Goal: Task Accomplishment & Management: Manage account settings

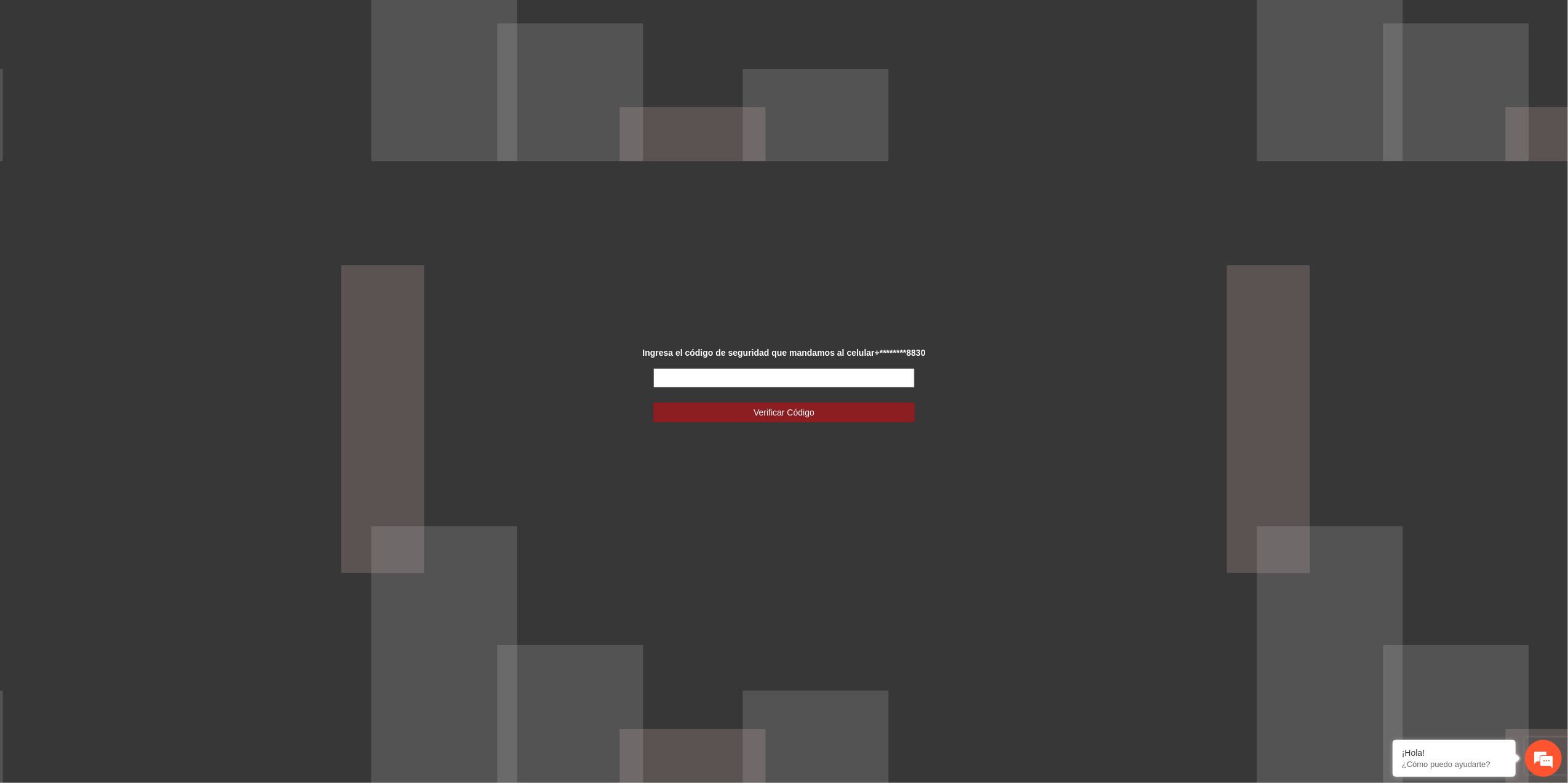
click at [815, 377] on input "text" at bounding box center [784, 378] width 261 height 20
type input "******"
click at [818, 408] on button "Verificar Código" at bounding box center [784, 412] width 261 height 20
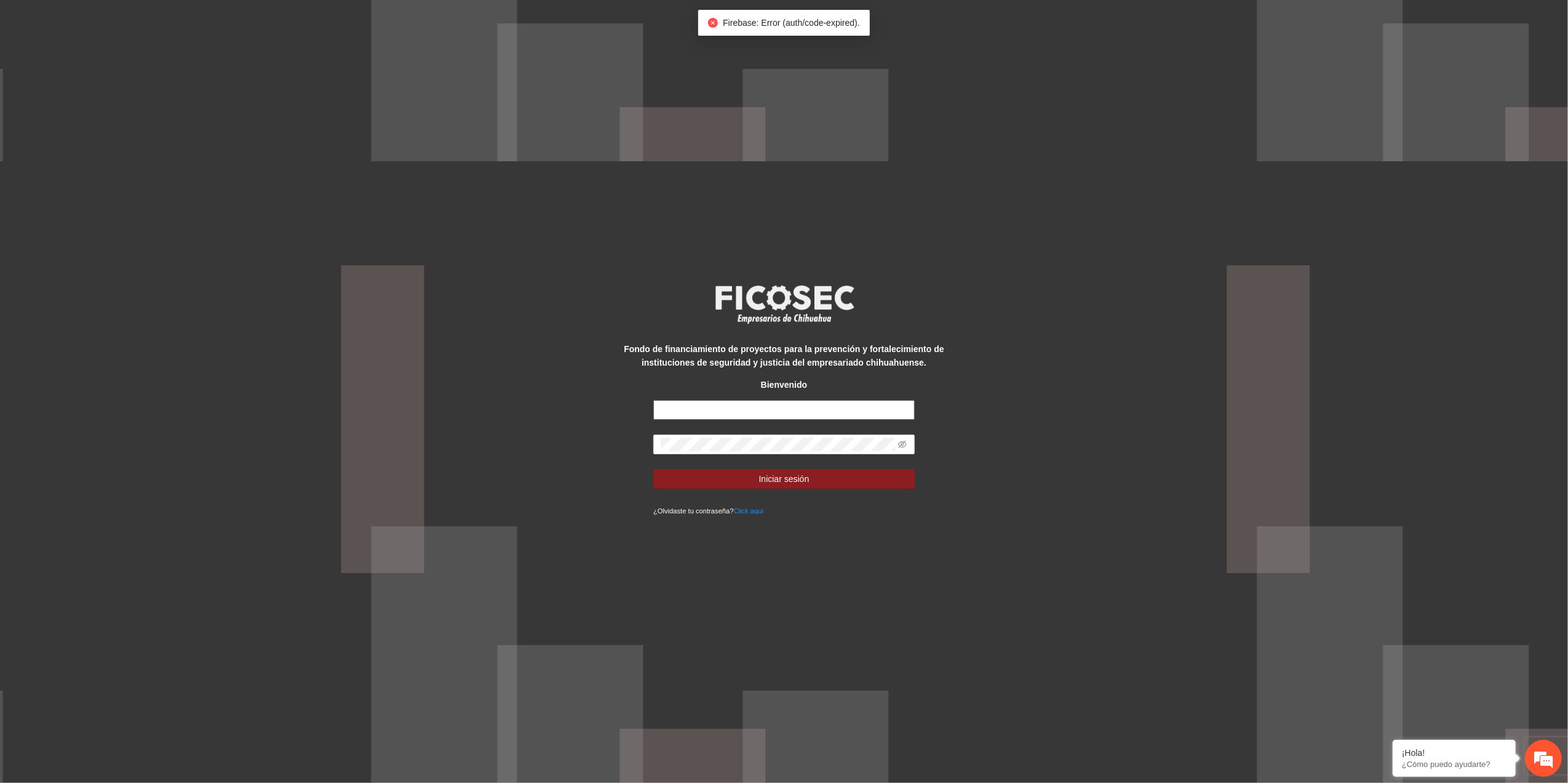
type input "**********"
click at [386, 278] on div "**********" at bounding box center [784, 392] width 1568 height 783
click at [654, 469] on button "Iniciar sesión" at bounding box center [784, 479] width 261 height 20
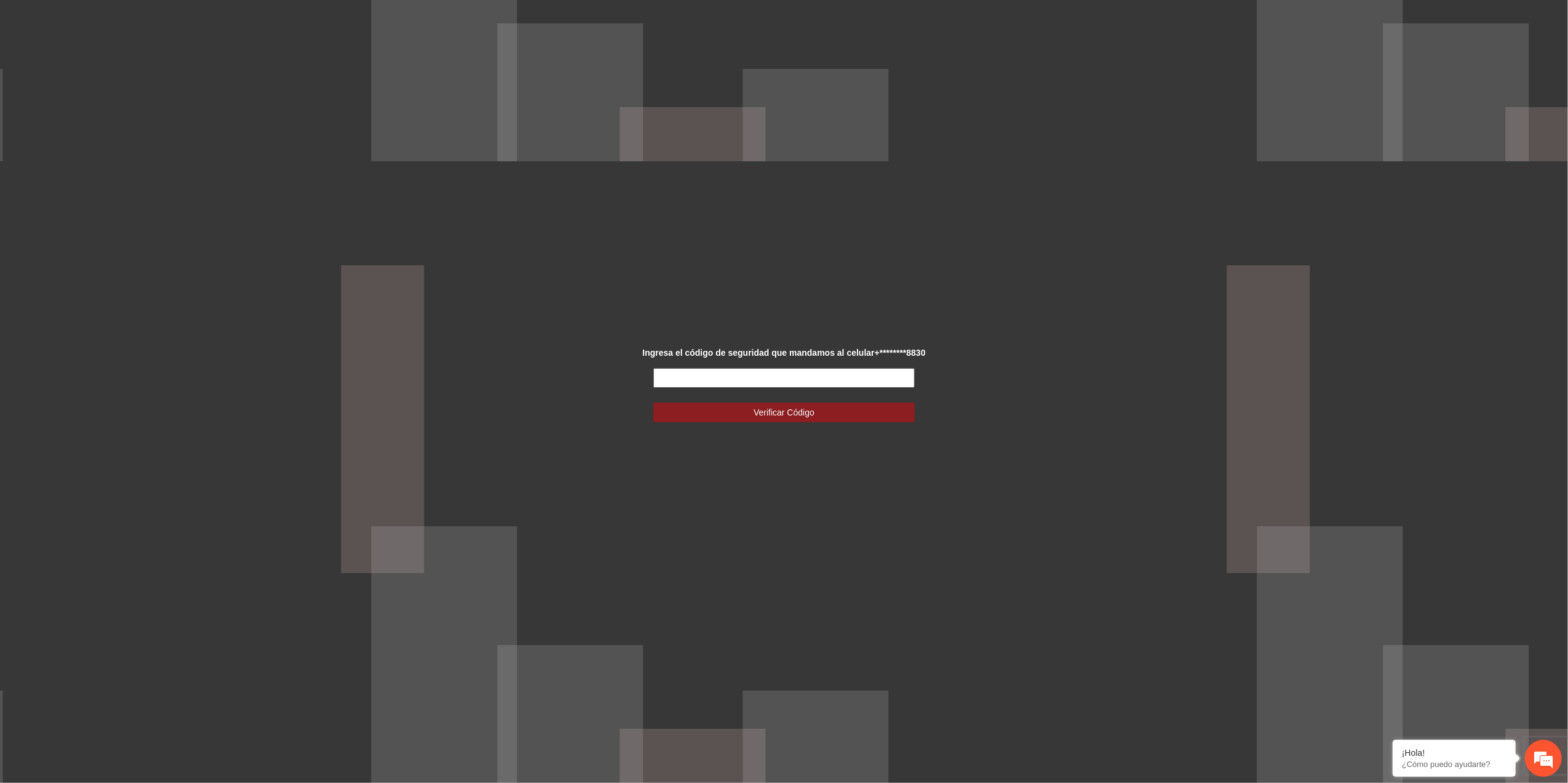
click at [768, 382] on input "text" at bounding box center [784, 378] width 261 height 20
type input "******"
click at [863, 416] on button "Verificar Código" at bounding box center [784, 412] width 261 height 20
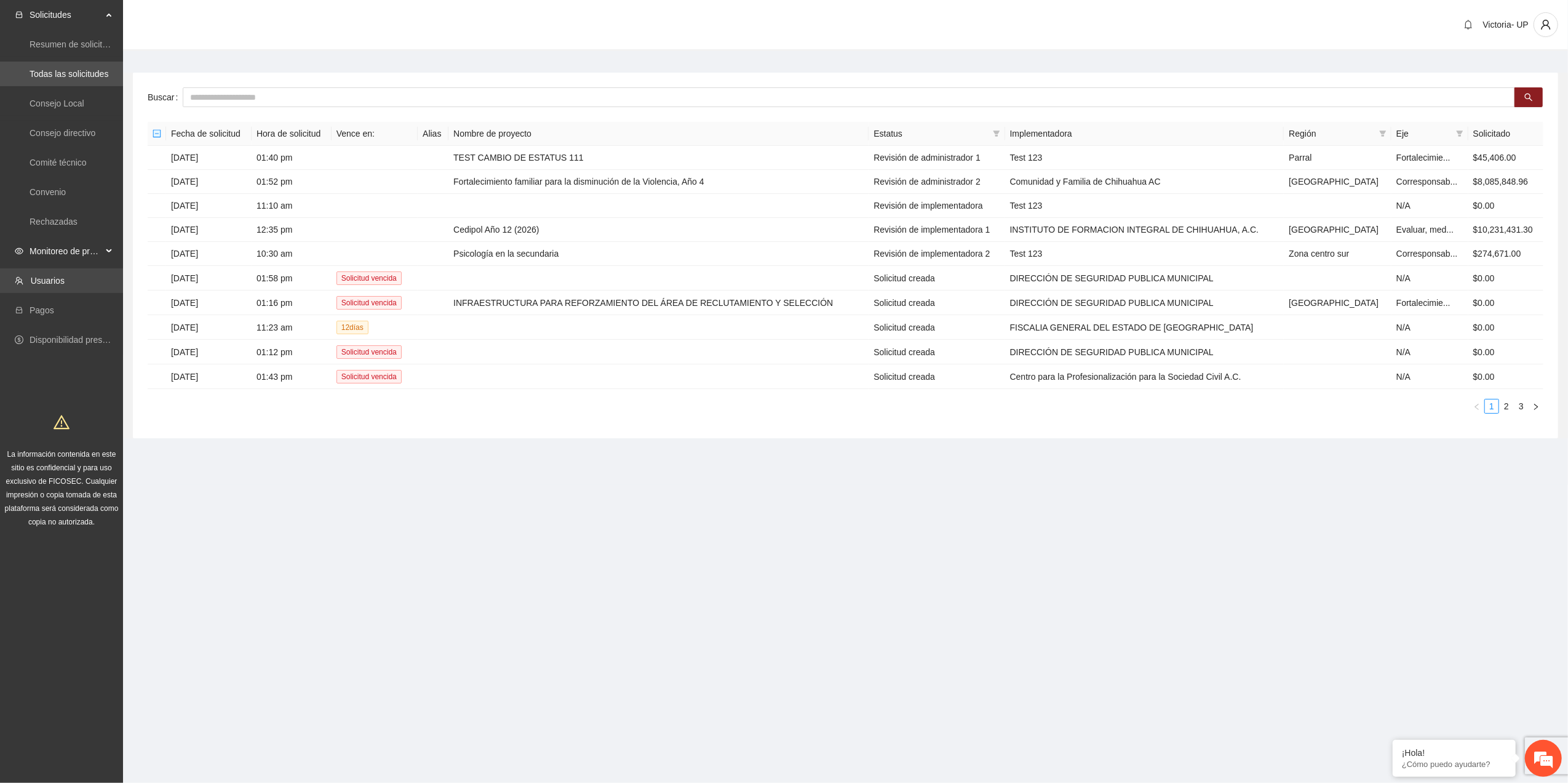
drag, startPoint x: 80, startPoint y: 254, endPoint x: 104, endPoint y: 290, distance: 43.3
click at [80, 254] on span "Monitoreo de proyectos" at bounding box center [66, 251] width 73 height 25
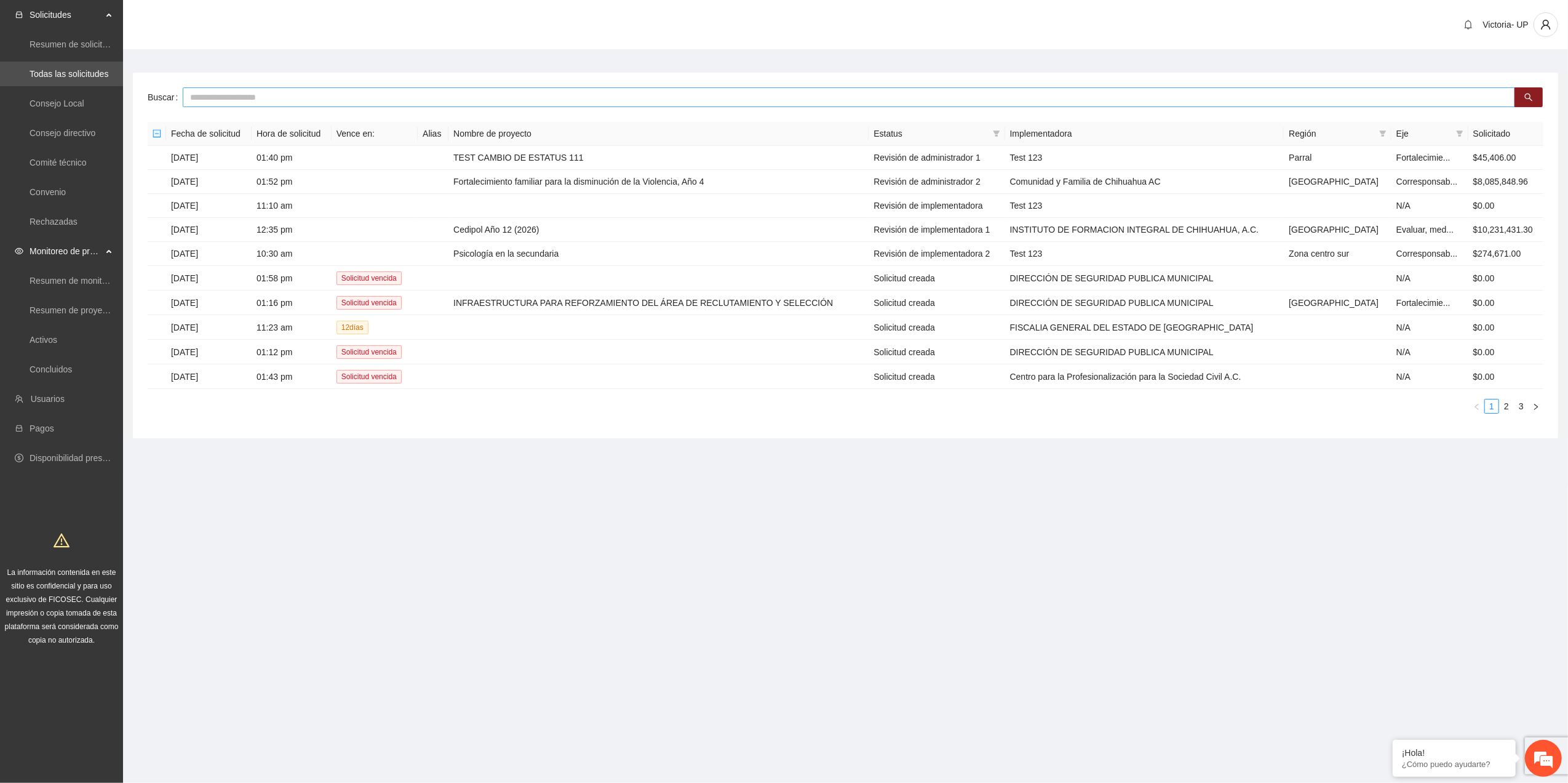
drag, startPoint x: 262, startPoint y: 86, endPoint x: 261, endPoint y: 97, distance: 11.0
click at [262, 91] on div "Buscar Fecha de solicitud Hora de solicitud Vence en: Alias Nombre de proyecto …" at bounding box center [845, 255] width 1426 height 366
click at [261, 97] on input "text" at bounding box center [848, 97] width 1332 height 20
type input "******"
click at [49, 335] on link "Activos" at bounding box center [43, 339] width 28 height 10
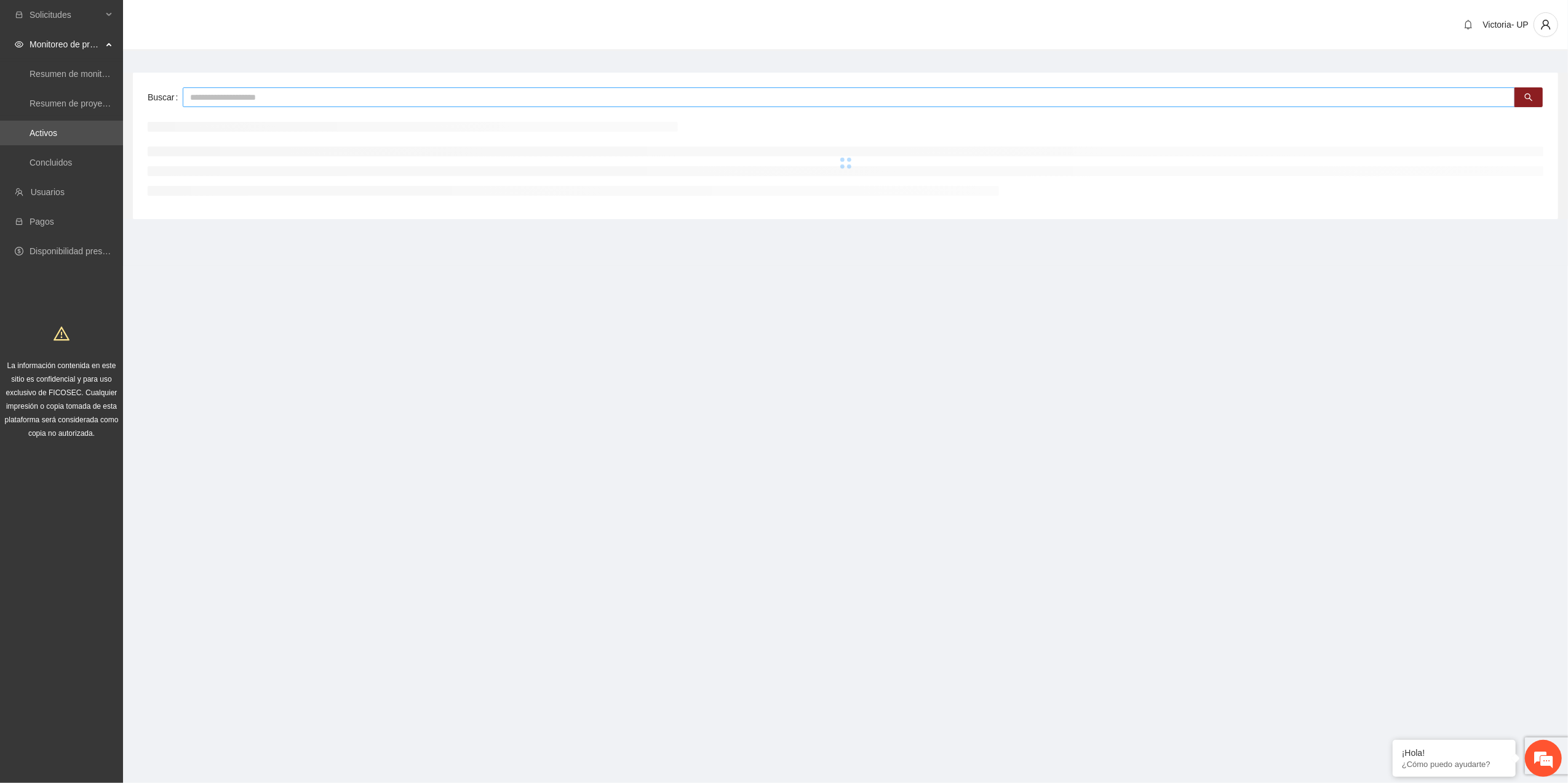
click at [238, 97] on input "text" at bounding box center [848, 97] width 1332 height 20
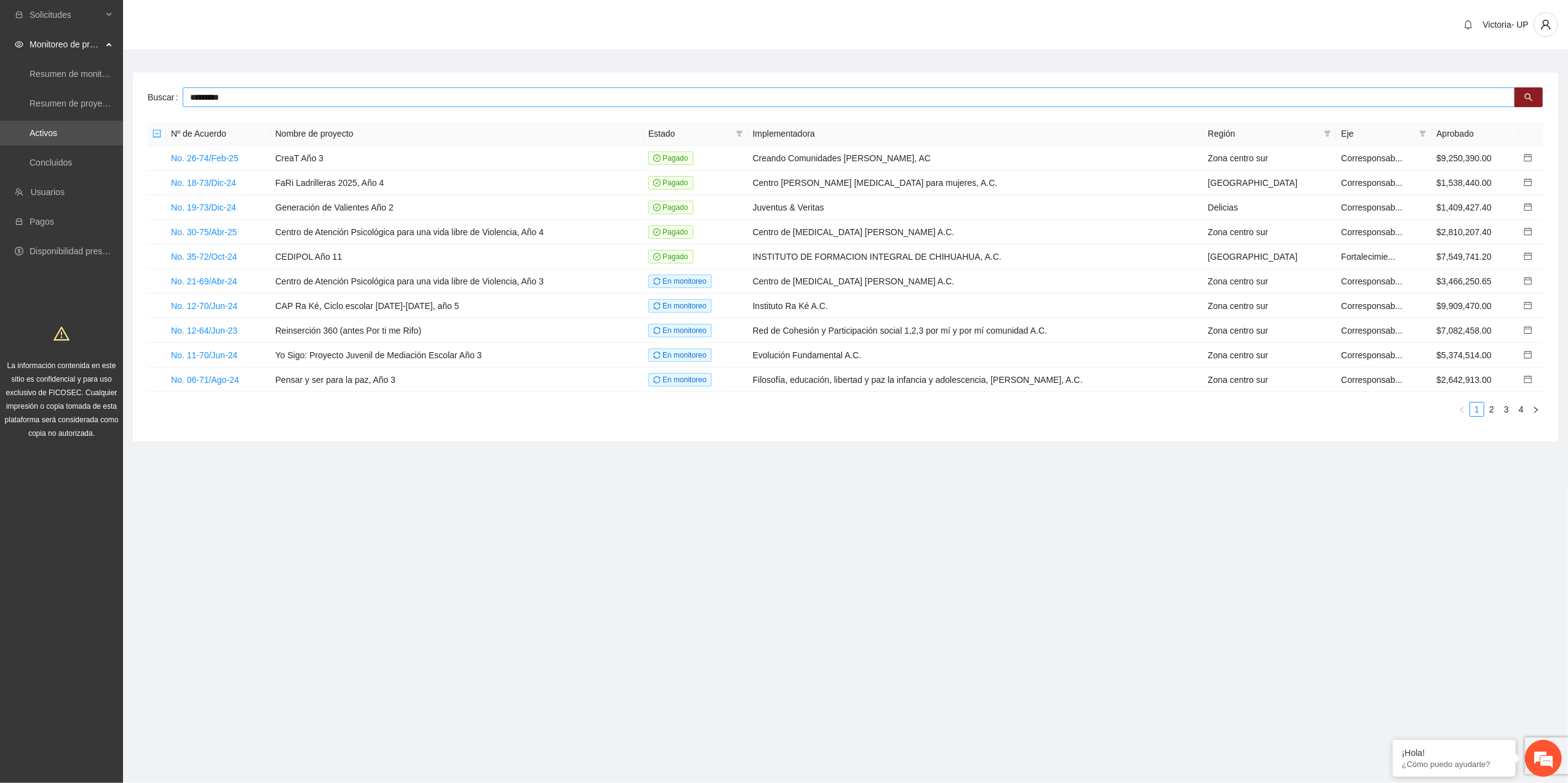
type input "*********"
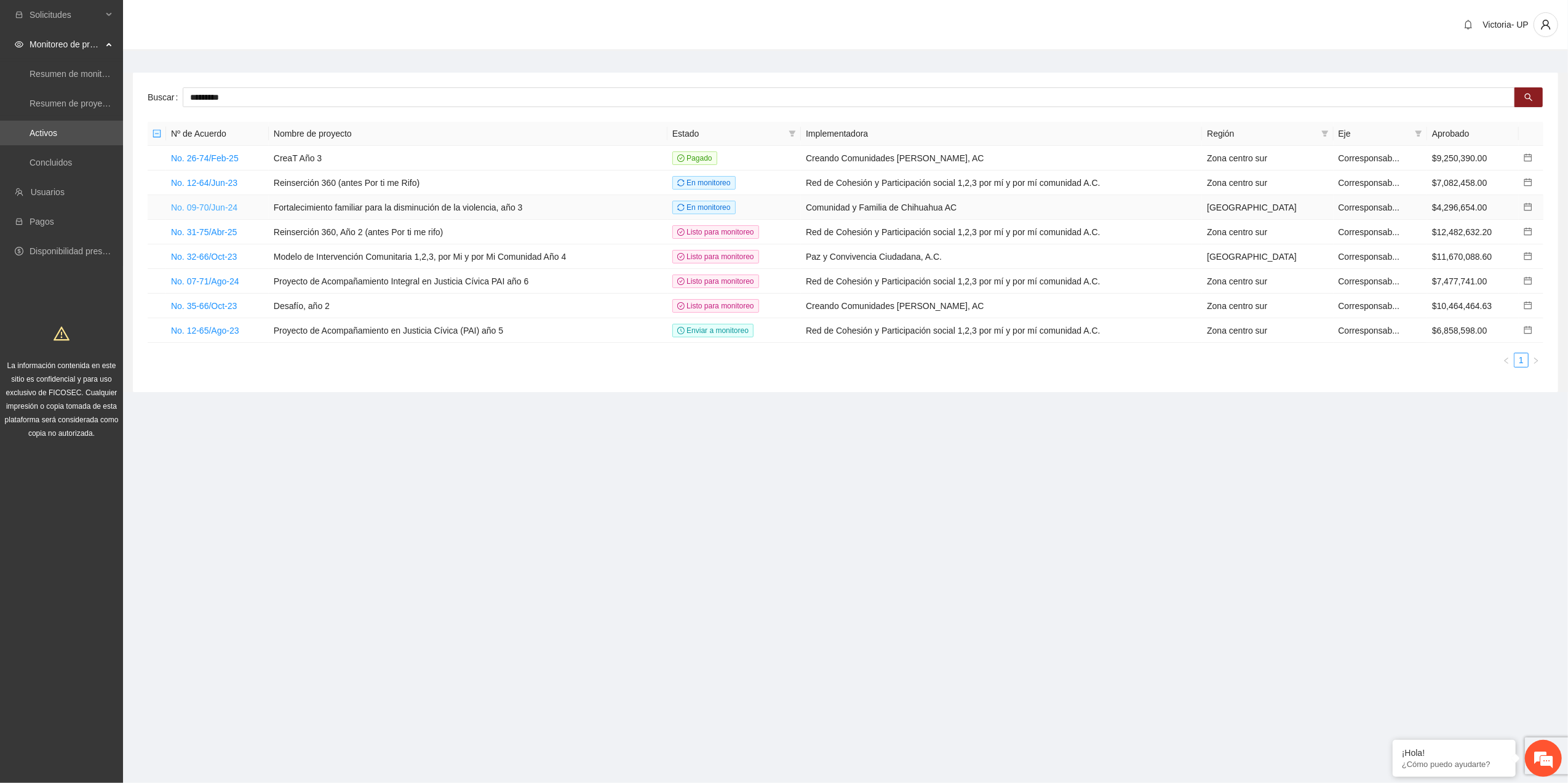
click at [182, 205] on link "No. 09-70/Jun-24" at bounding box center [204, 207] width 67 height 10
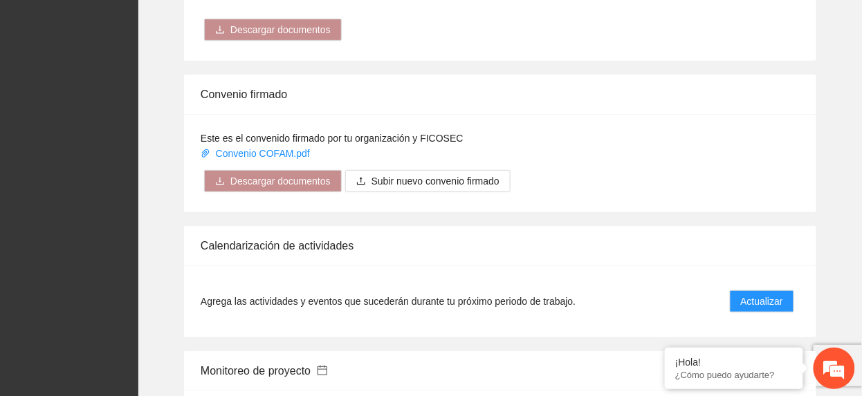
scroll to position [1660, 0]
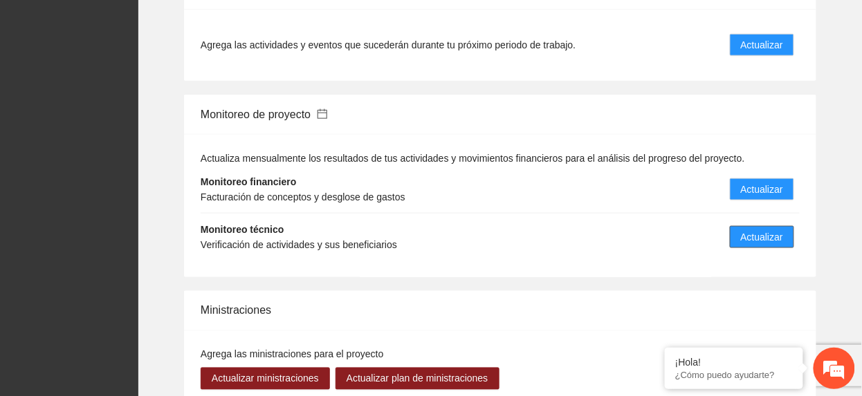
click at [755, 230] on span "Actualizar" at bounding box center [762, 237] width 42 height 15
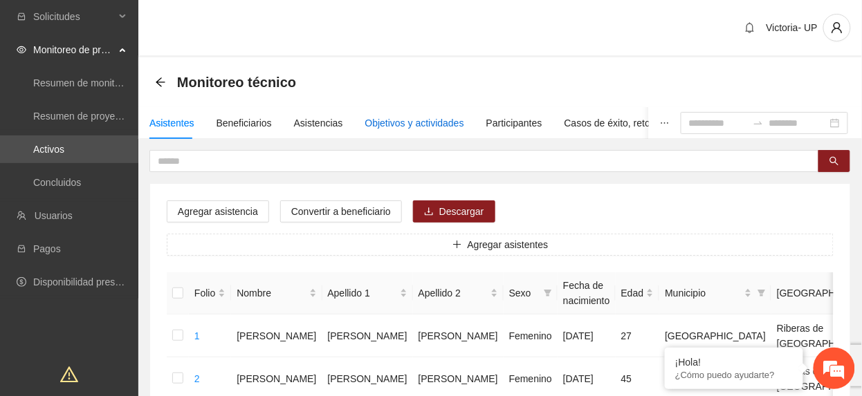
drag, startPoint x: 371, startPoint y: 120, endPoint x: 360, endPoint y: 98, distance: 25.4
click at [369, 118] on div "Objetivos y actividades" at bounding box center [414, 123] width 99 height 15
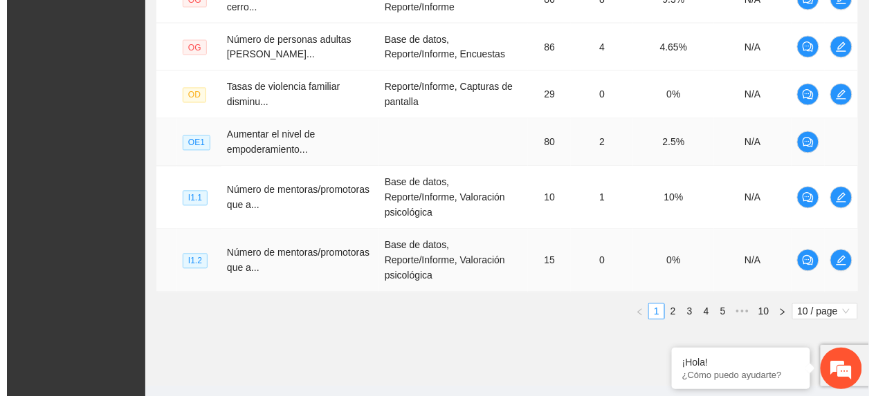
scroll to position [595, 0]
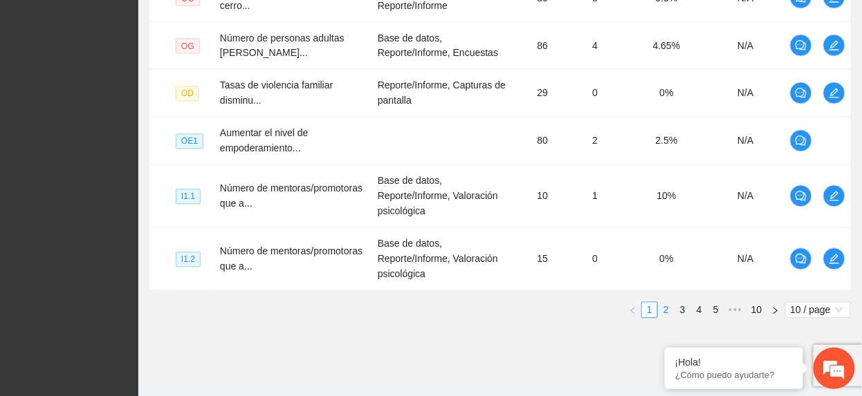
click at [664, 303] on link "2" at bounding box center [666, 310] width 15 height 15
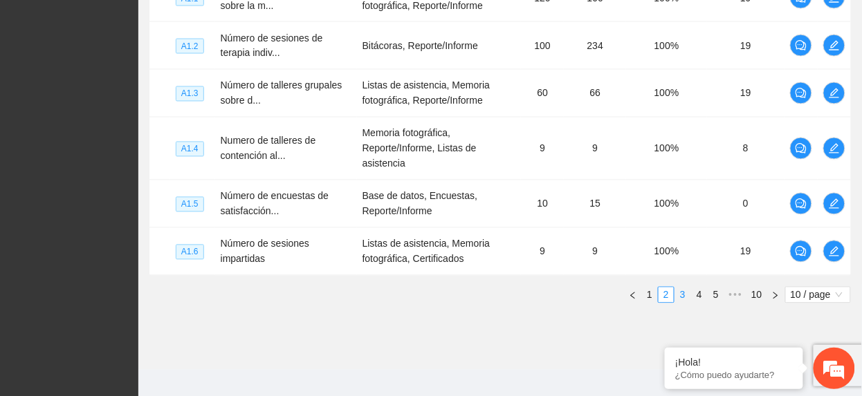
click at [685, 296] on link "3" at bounding box center [682, 295] width 15 height 15
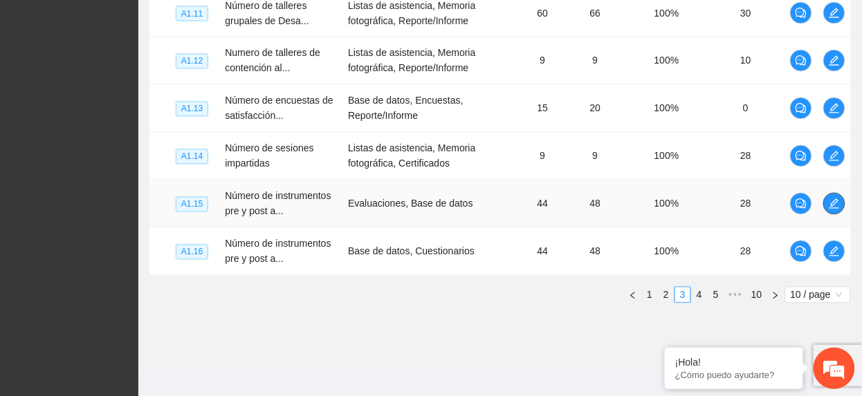
click at [842, 208] on span "edit" at bounding box center [834, 204] width 21 height 11
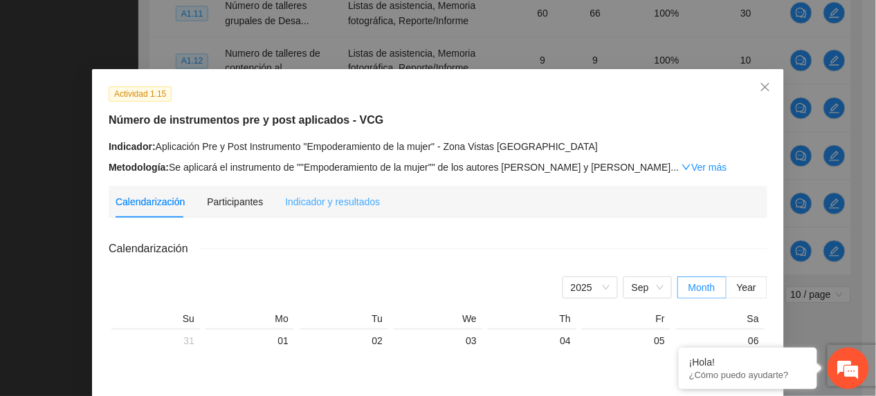
click at [326, 209] on div "Indicador y resultados" at bounding box center [332, 202] width 95 height 32
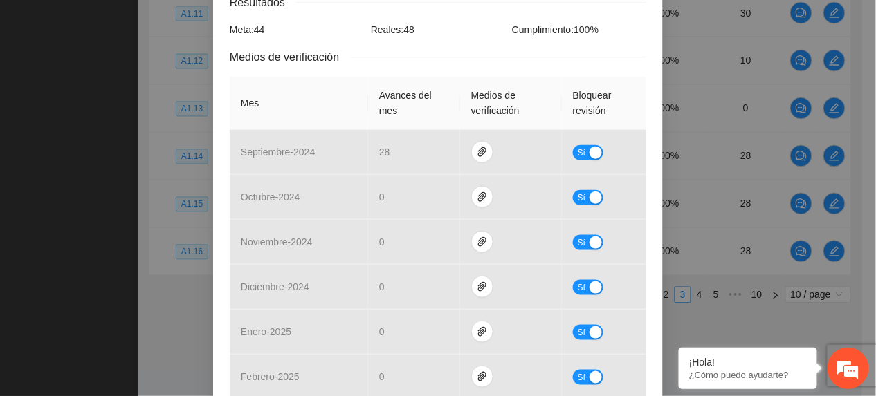
scroll to position [0, 0]
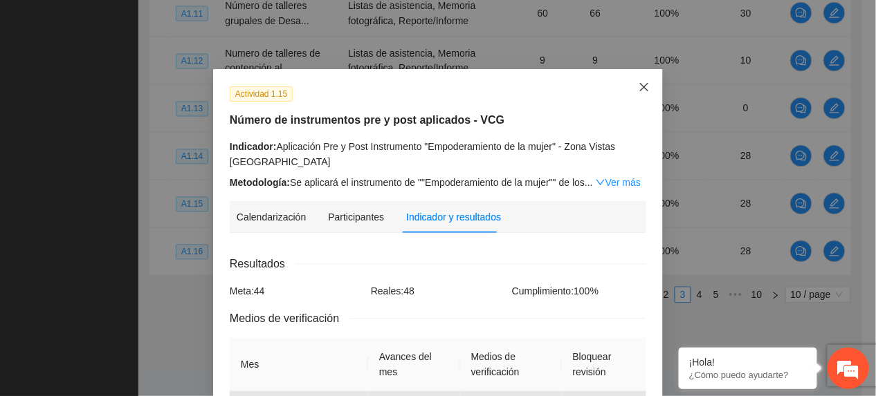
click at [645, 80] on span "Close" at bounding box center [643, 87] width 37 height 37
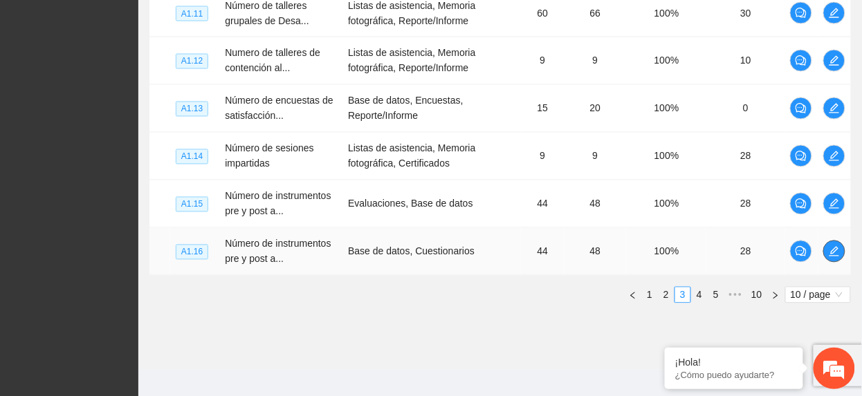
drag, startPoint x: 837, startPoint y: 255, endPoint x: 830, endPoint y: 252, distance: 7.4
click at [831, 253] on icon "edit" at bounding box center [834, 251] width 11 height 11
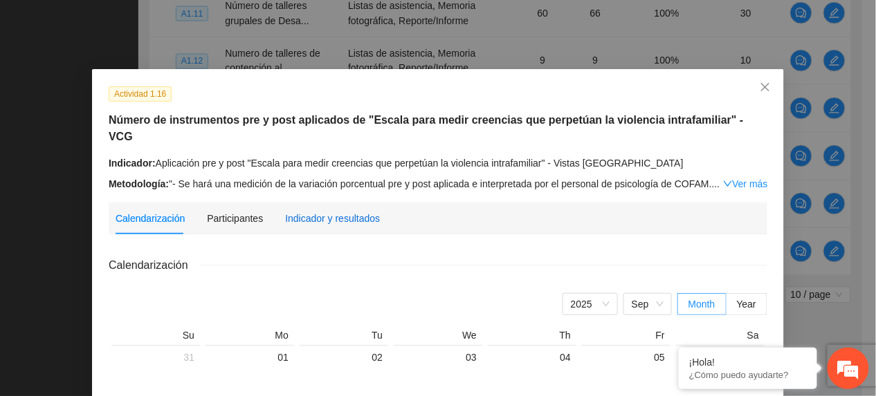
click at [309, 211] on div "Indicador y resultados" at bounding box center [332, 218] width 95 height 15
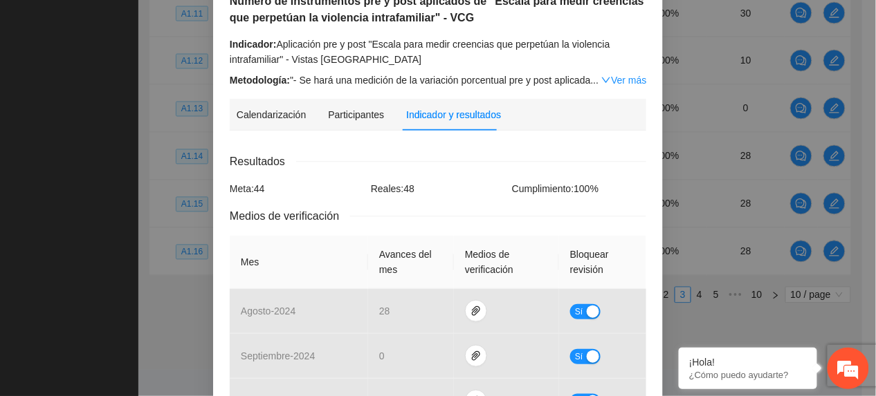
scroll to position [643, 0]
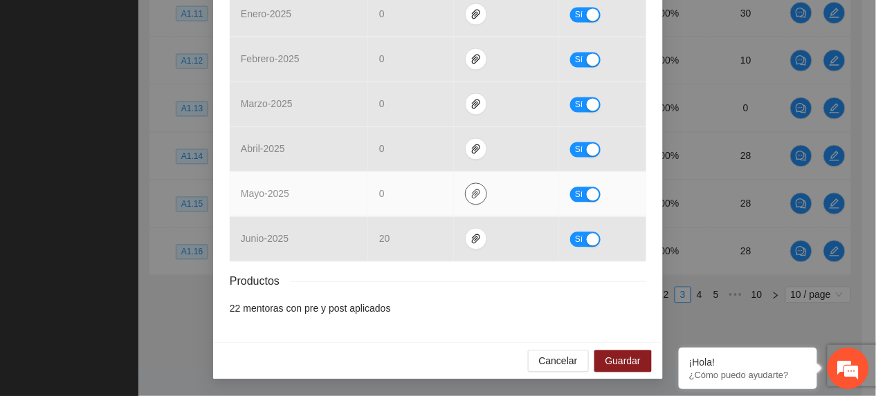
click at [465, 188] on button "button" at bounding box center [476, 194] width 22 height 22
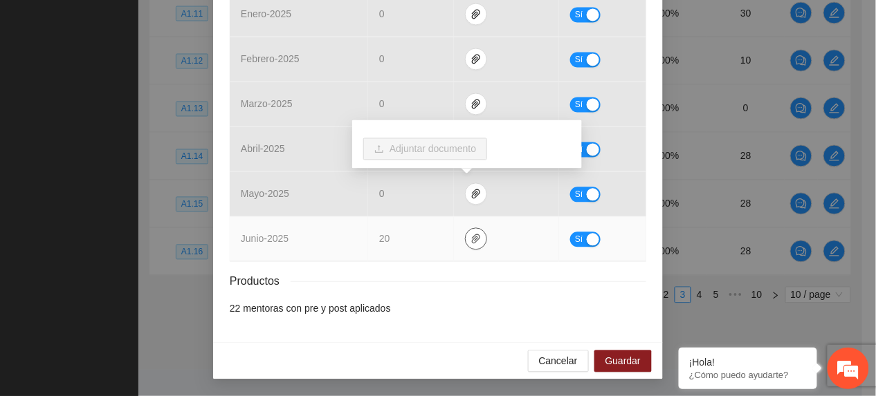
click at [470, 237] on icon "paper-clip" at bounding box center [475, 239] width 11 height 11
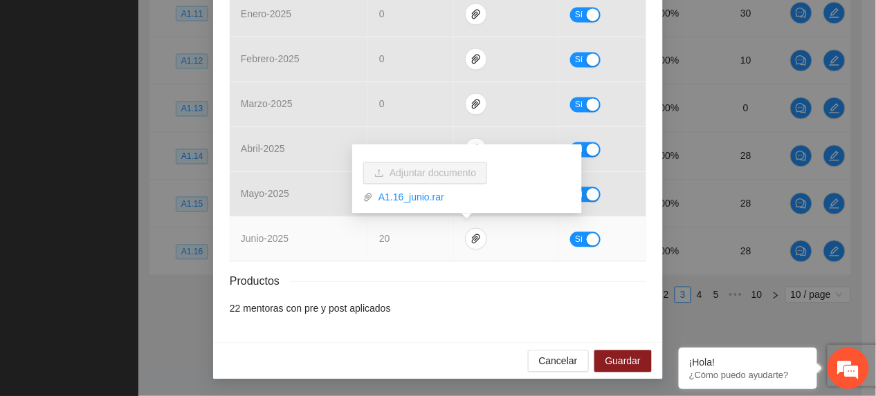
drag, startPoint x: 430, startPoint y: 202, endPoint x: 427, endPoint y: 214, distance: 12.8
click at [430, 202] on link "A1.16_junio.rar" at bounding box center [472, 197] width 198 height 15
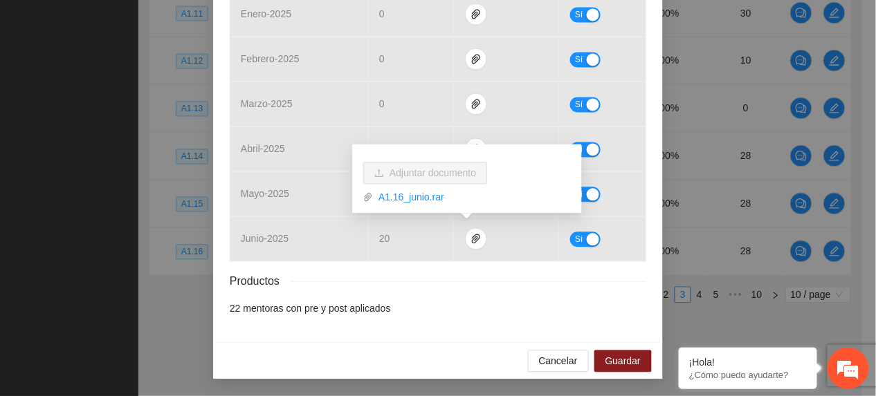
drag, startPoint x: 618, startPoint y: 374, endPoint x: 607, endPoint y: 396, distance: 24.7
click at [618, 374] on div "Cancelar Guardar" at bounding box center [438, 361] width 450 height 37
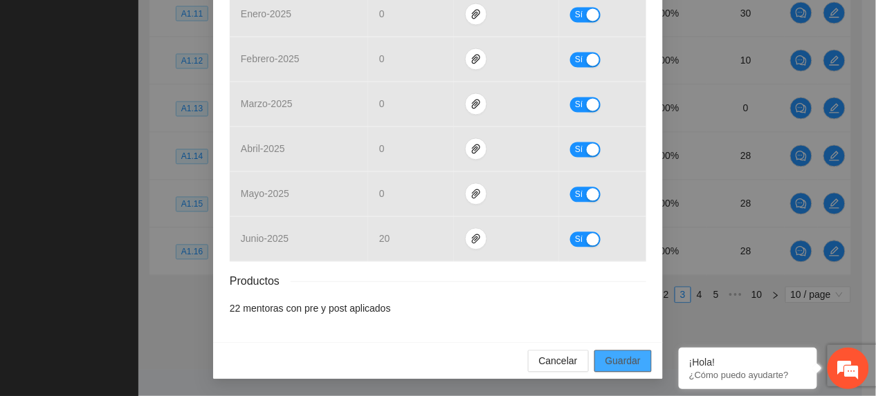
drag, startPoint x: 615, startPoint y: 361, endPoint x: 609, endPoint y: 377, distance: 16.8
click at [615, 362] on span "Guardar" at bounding box center [622, 361] width 35 height 15
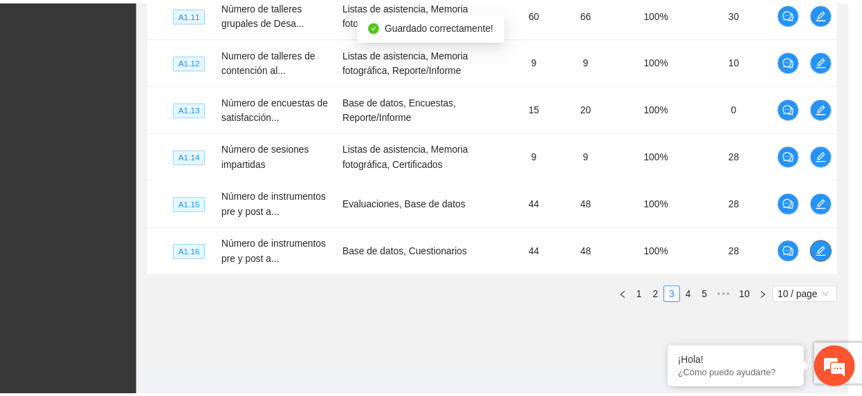
scroll to position [0, 0]
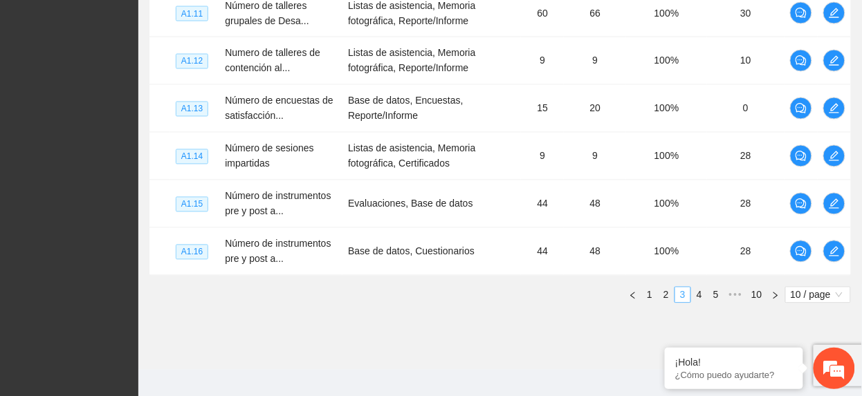
drag, startPoint x: 701, startPoint y: 296, endPoint x: 672, endPoint y: 289, distance: 29.2
click at [701, 297] on link "4" at bounding box center [699, 295] width 15 height 15
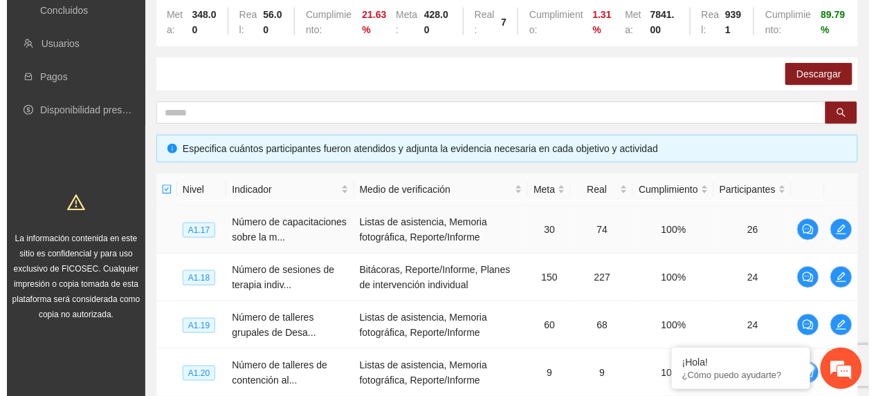
scroll to position [225, 0]
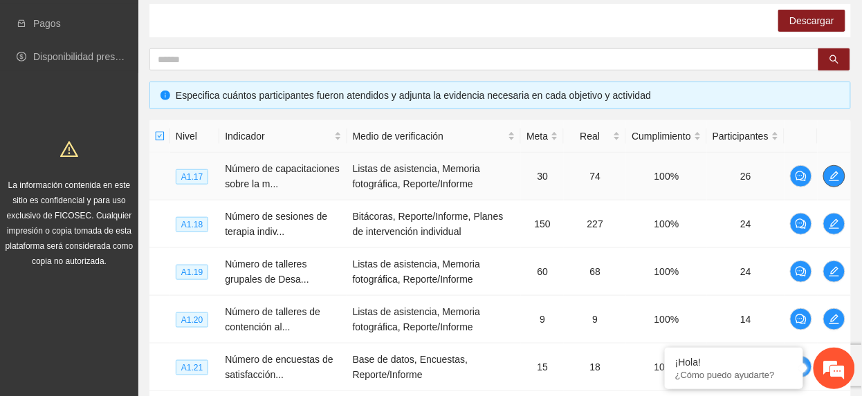
click at [834, 174] on icon "edit" at bounding box center [834, 176] width 11 height 11
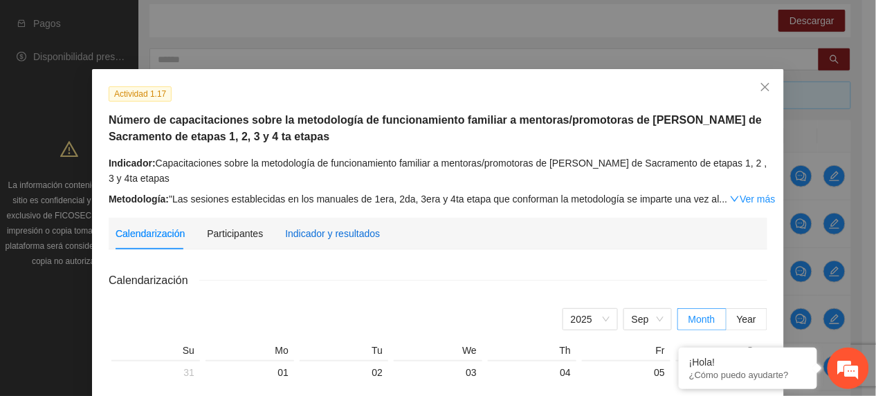
click at [317, 233] on div "Indicador y resultados" at bounding box center [332, 233] width 95 height 15
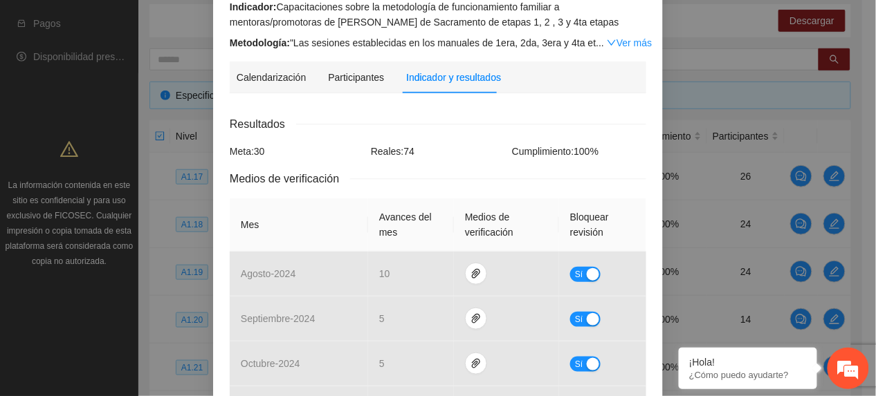
scroll to position [645, 0]
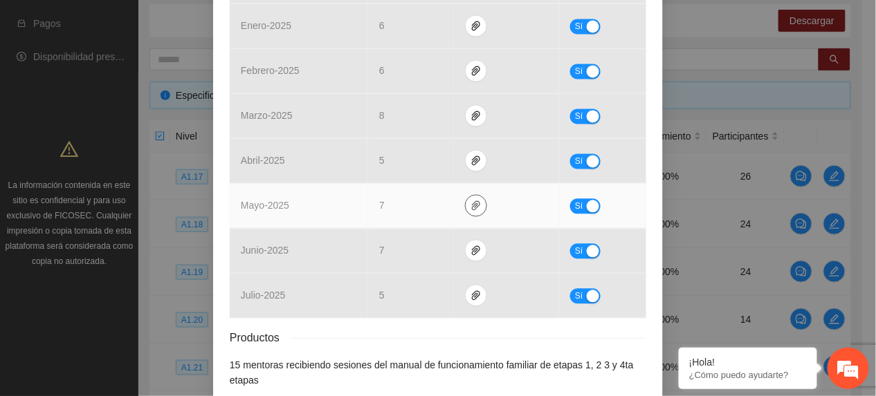
click at [470, 201] on icon "paper-clip" at bounding box center [475, 206] width 11 height 11
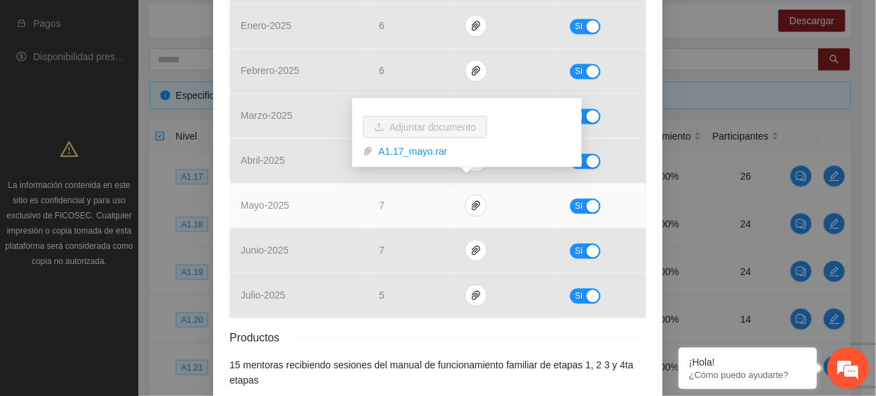
drag, startPoint x: 414, startPoint y: 156, endPoint x: 421, endPoint y: 165, distance: 11.8
click at [414, 156] on link "A1.17_mayo.rar" at bounding box center [472, 151] width 198 height 15
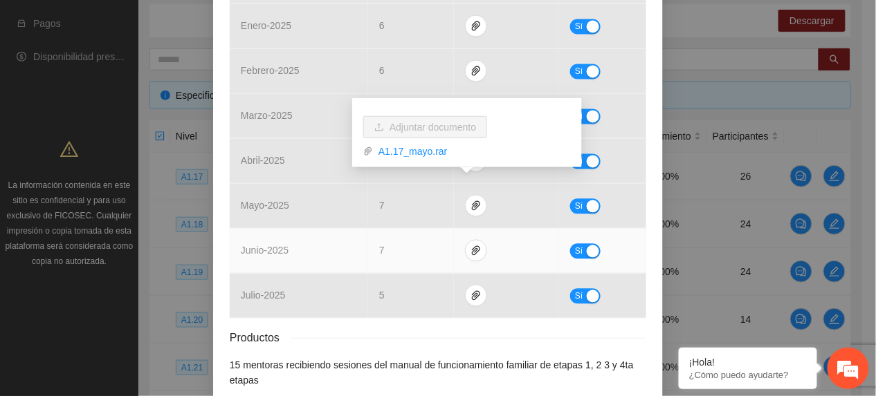
drag, startPoint x: 425, startPoint y: 246, endPoint x: 432, endPoint y: 244, distance: 7.9
click at [425, 245] on td "7" at bounding box center [411, 251] width 86 height 45
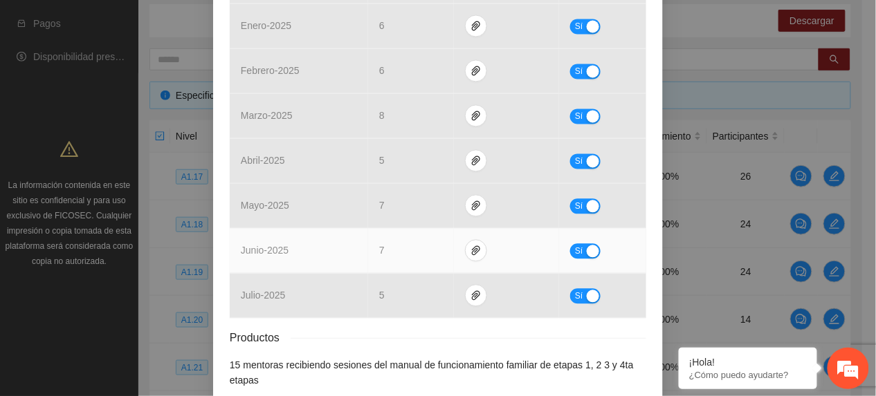
drag, startPoint x: 416, startPoint y: 245, endPoint x: 438, endPoint y: 243, distance: 22.2
click at [416, 244] on td "7" at bounding box center [411, 251] width 86 height 45
click at [470, 246] on icon "paper-clip" at bounding box center [475, 251] width 11 height 11
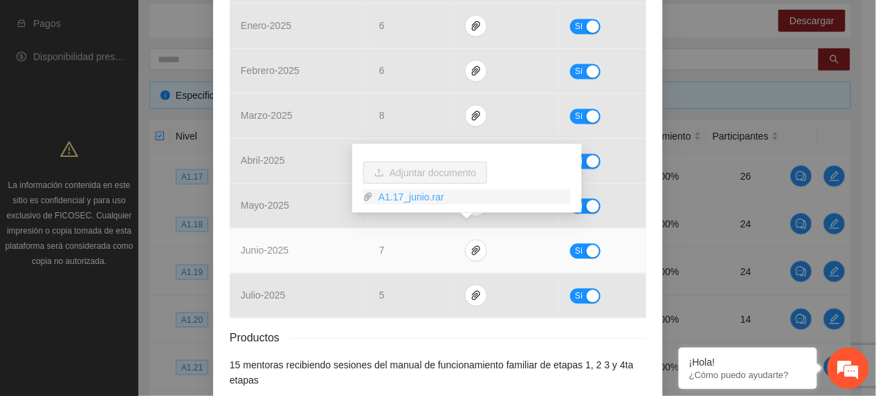
click at [432, 197] on link "A1.17_junio.rar" at bounding box center [472, 197] width 198 height 15
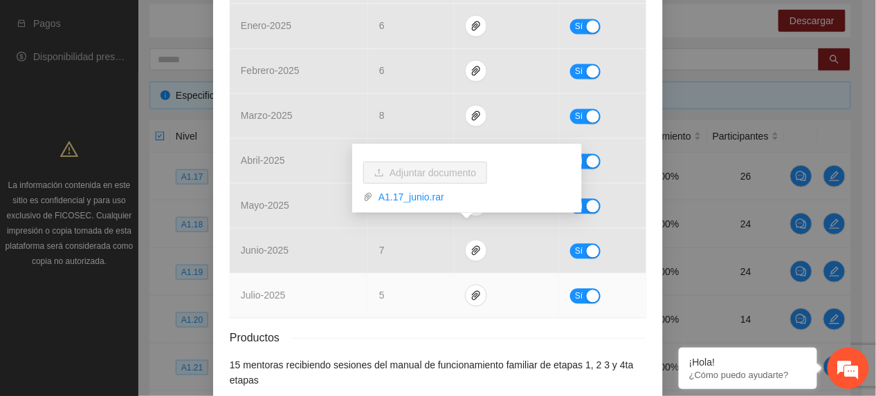
click at [422, 282] on td "5" at bounding box center [411, 296] width 86 height 45
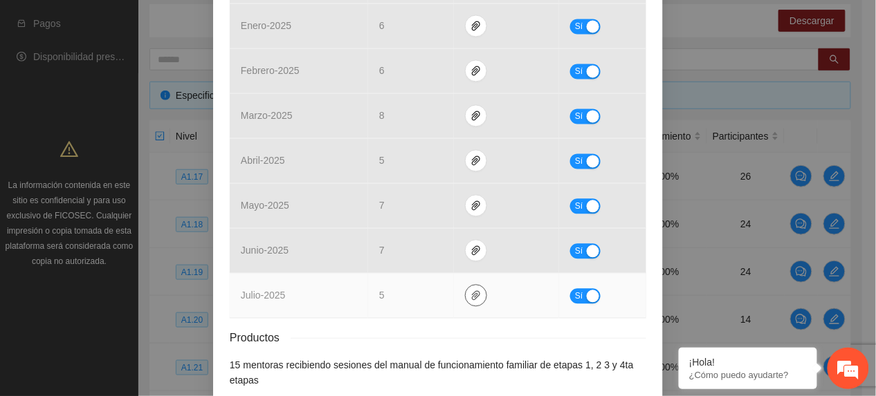
click at [470, 291] on icon "paper-clip" at bounding box center [475, 296] width 11 height 11
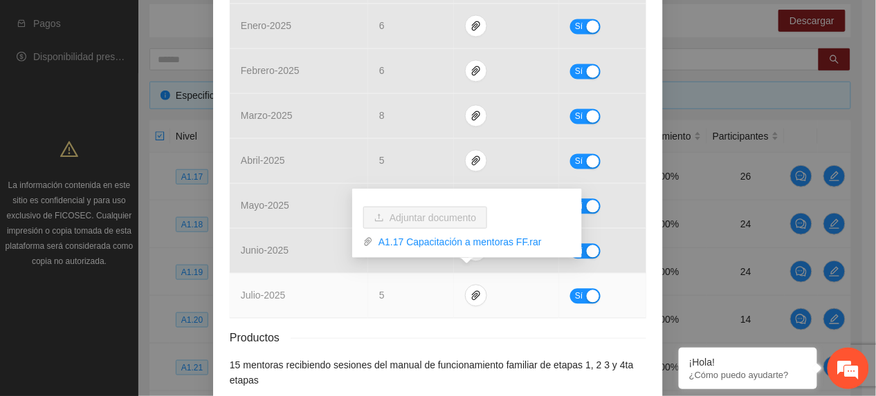
drag, startPoint x: 418, startPoint y: 241, endPoint x: 418, endPoint y: 264, distance: 22.1
click at [418, 241] on link "A1.17 Capacitación a mentoras FF.rar" at bounding box center [472, 241] width 198 height 15
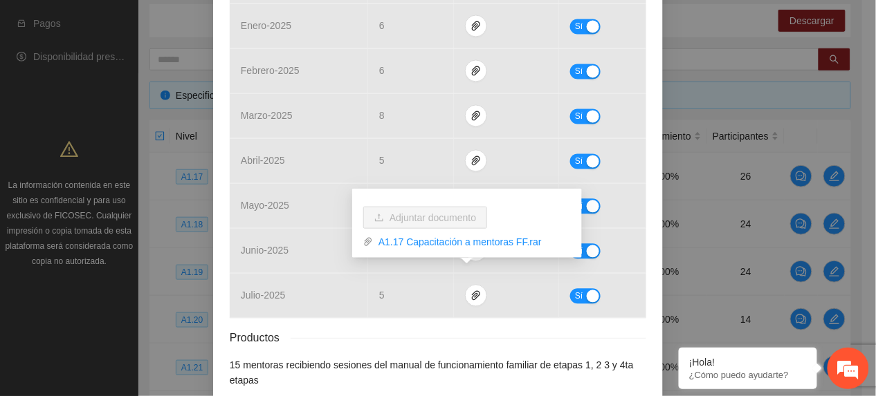
click at [436, 330] on div "Productos" at bounding box center [438, 338] width 416 height 17
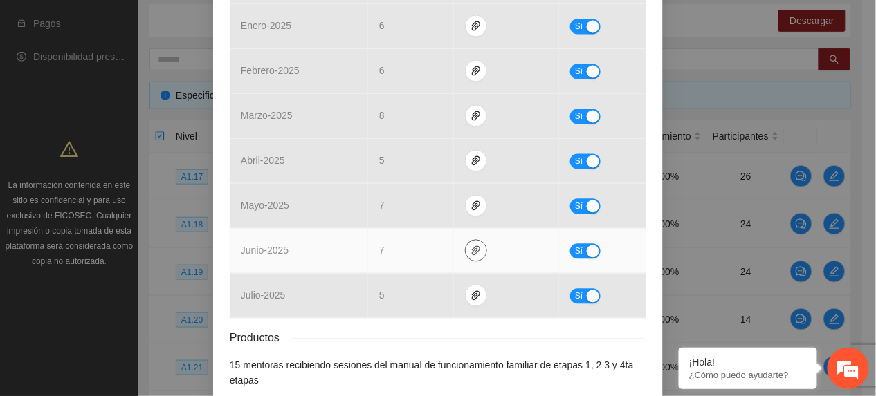
click at [472, 246] on icon "paper-clip" at bounding box center [476, 251] width 8 height 10
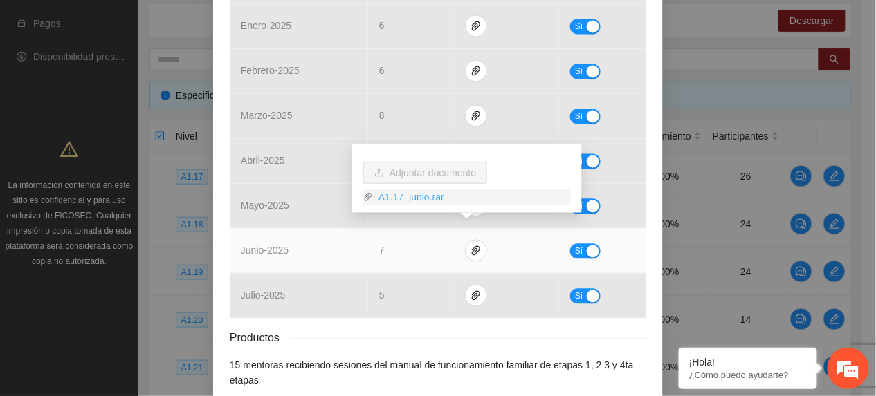
click at [423, 203] on link "A1.17_junio.rar" at bounding box center [472, 197] width 198 height 15
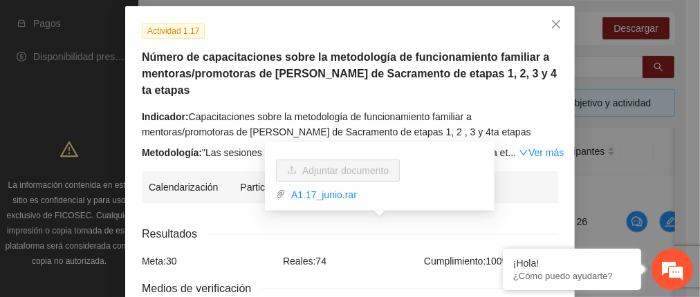
scroll to position [64, 0]
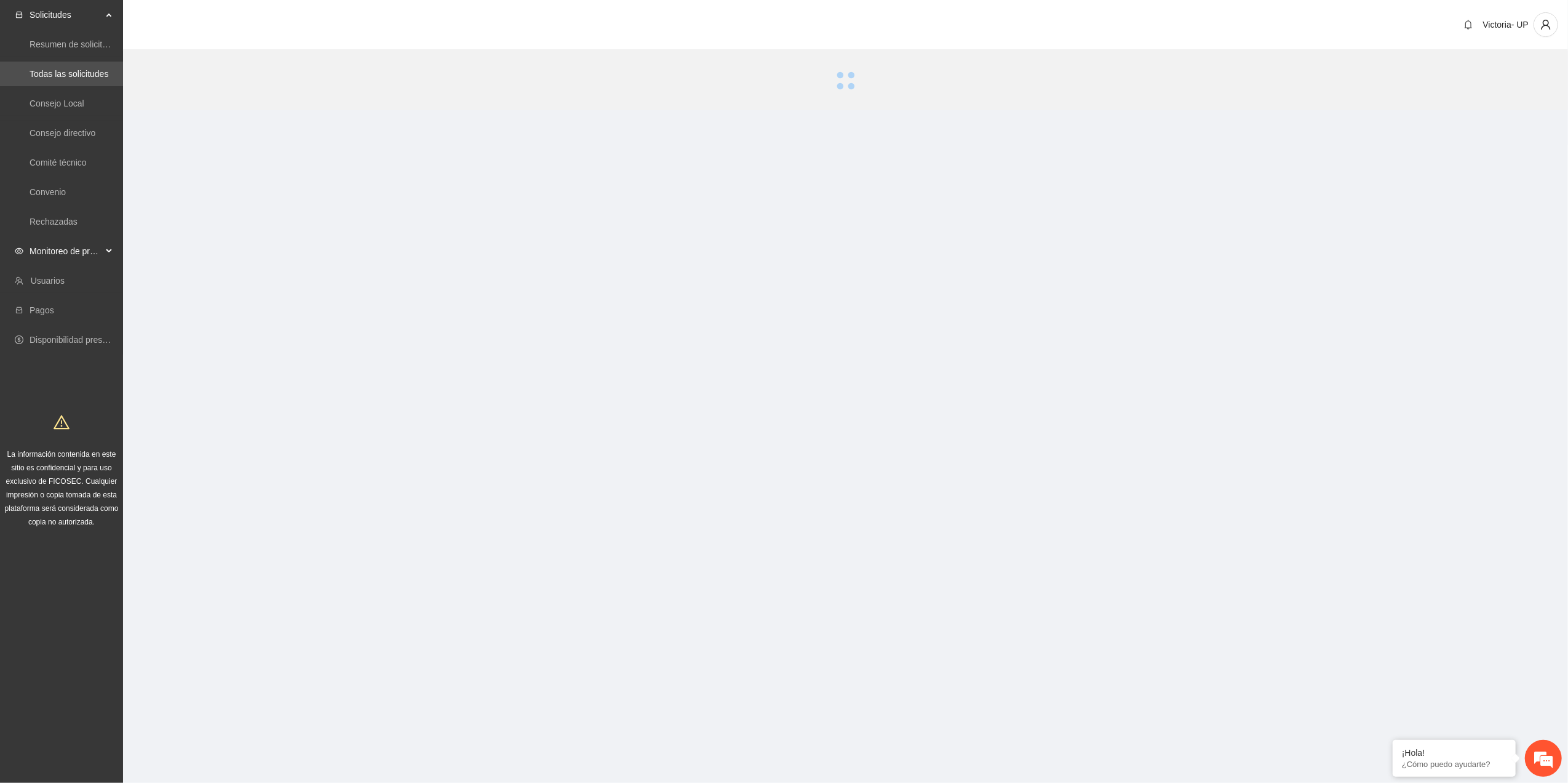
click at [44, 250] on span "Monitoreo de proyectos" at bounding box center [66, 251] width 73 height 25
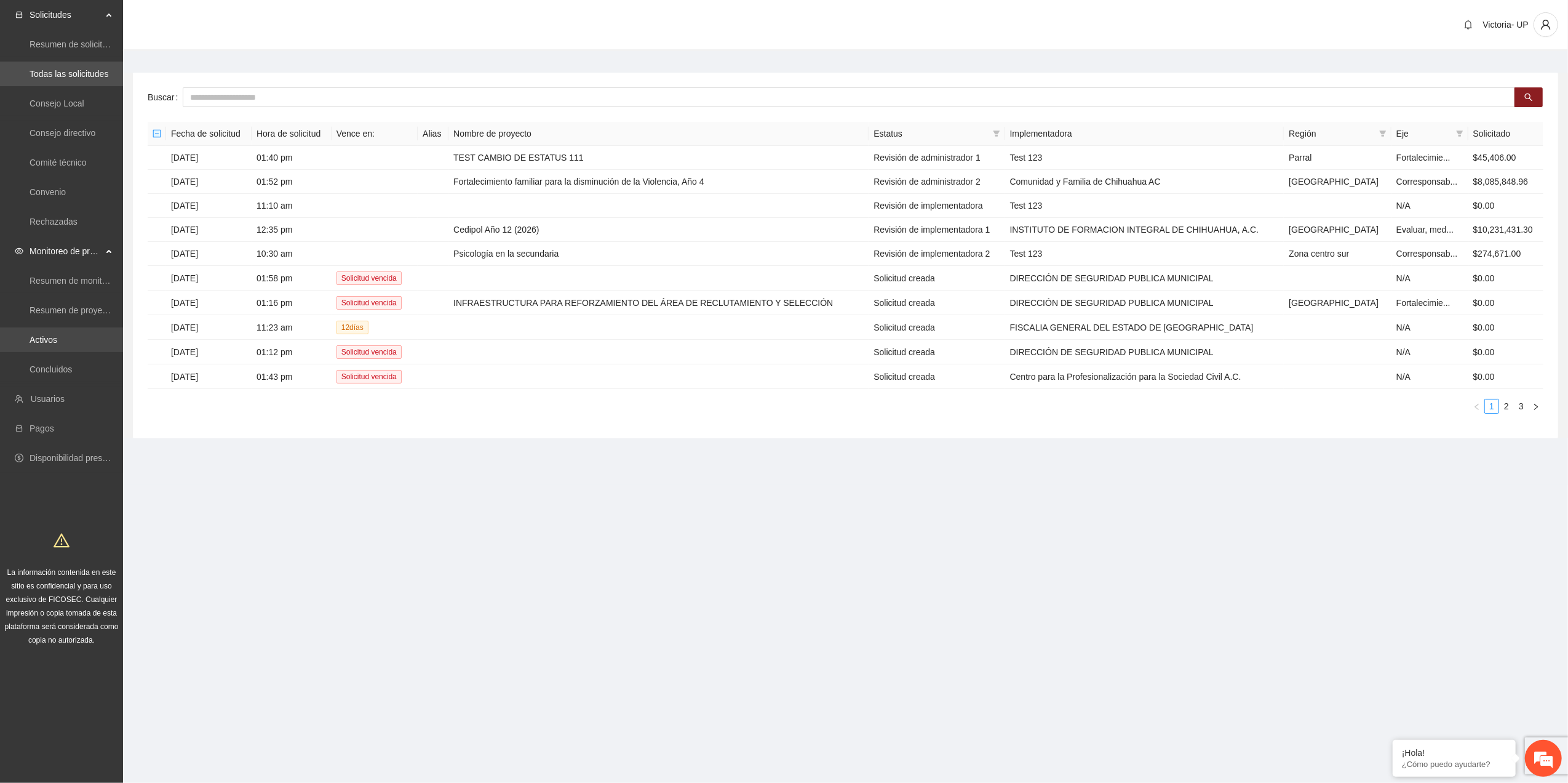
click at [36, 336] on link "Activos" at bounding box center [43, 339] width 28 height 10
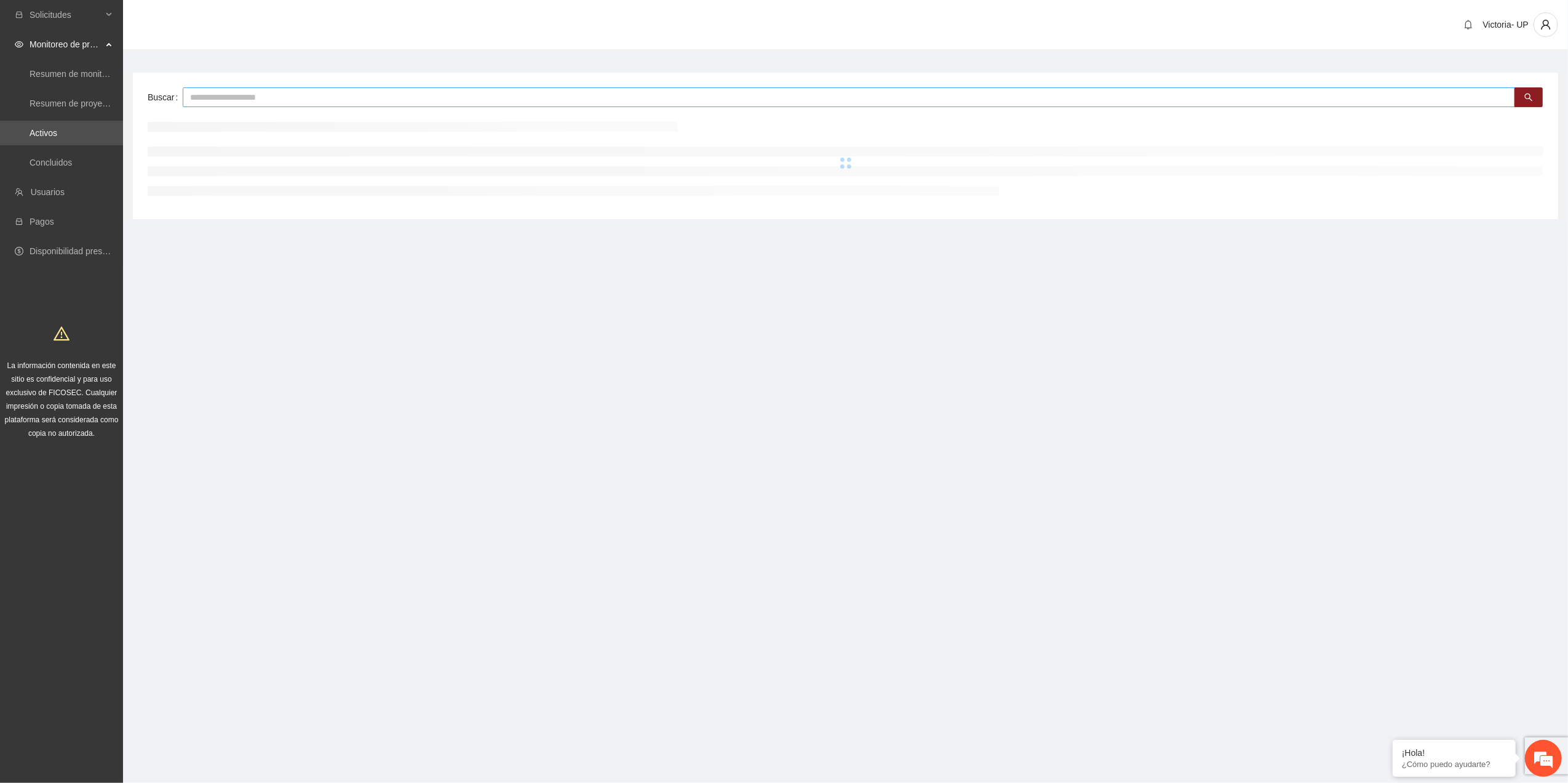
click at [320, 99] on input "text" at bounding box center [848, 97] width 1332 height 20
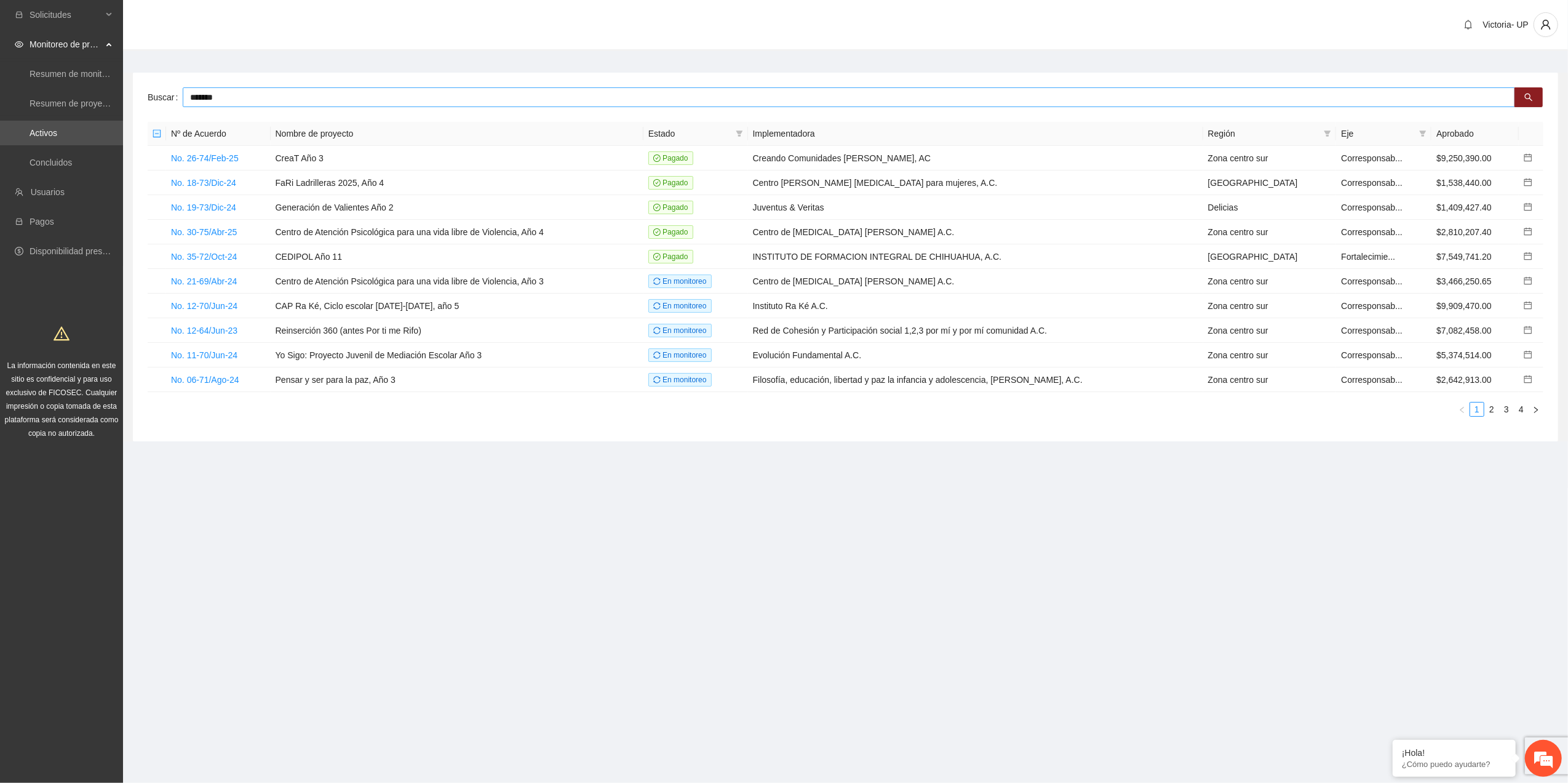
type input "*******"
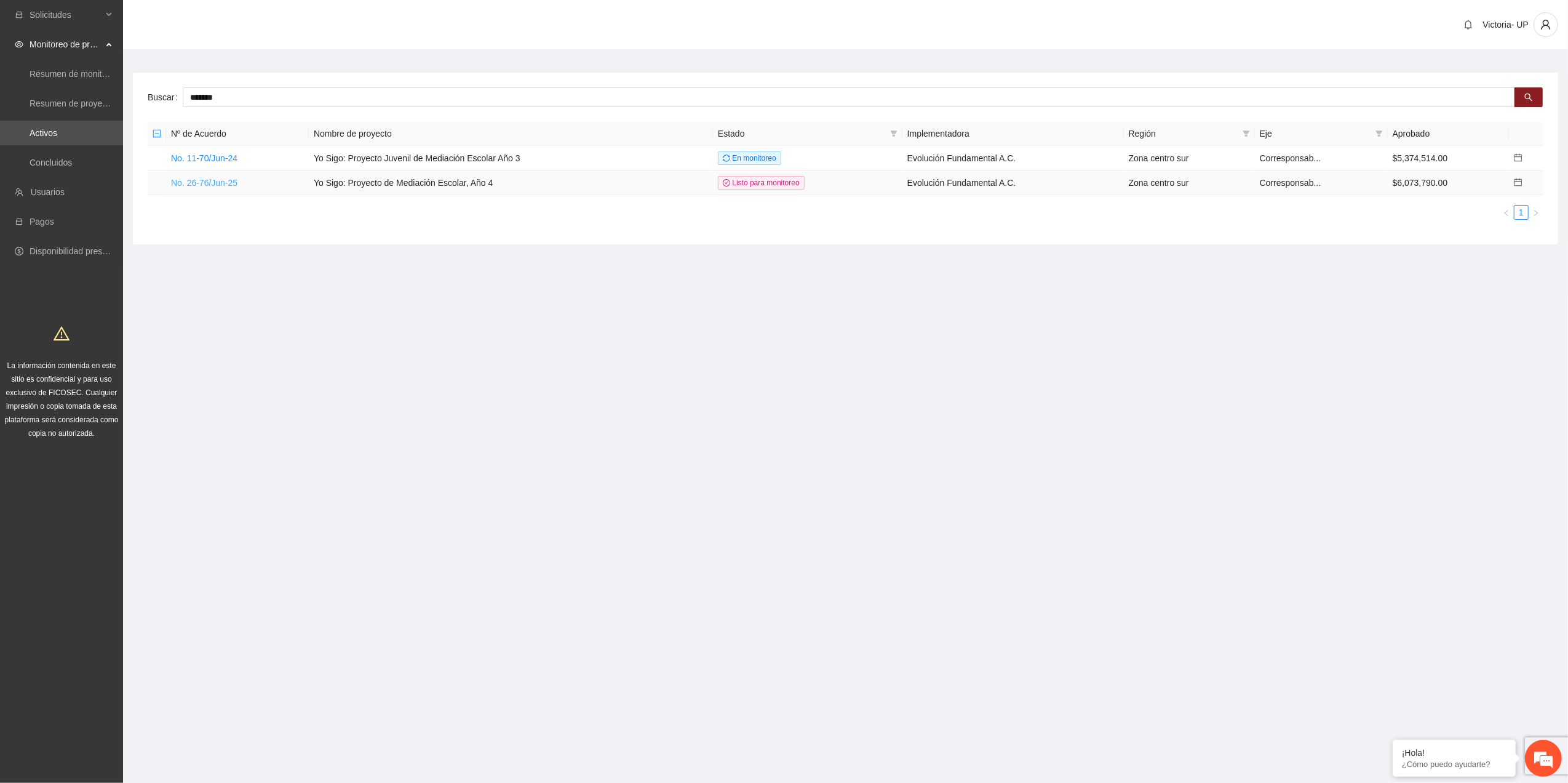
click at [212, 182] on link "No. 26-76/Jun-25" at bounding box center [204, 182] width 67 height 10
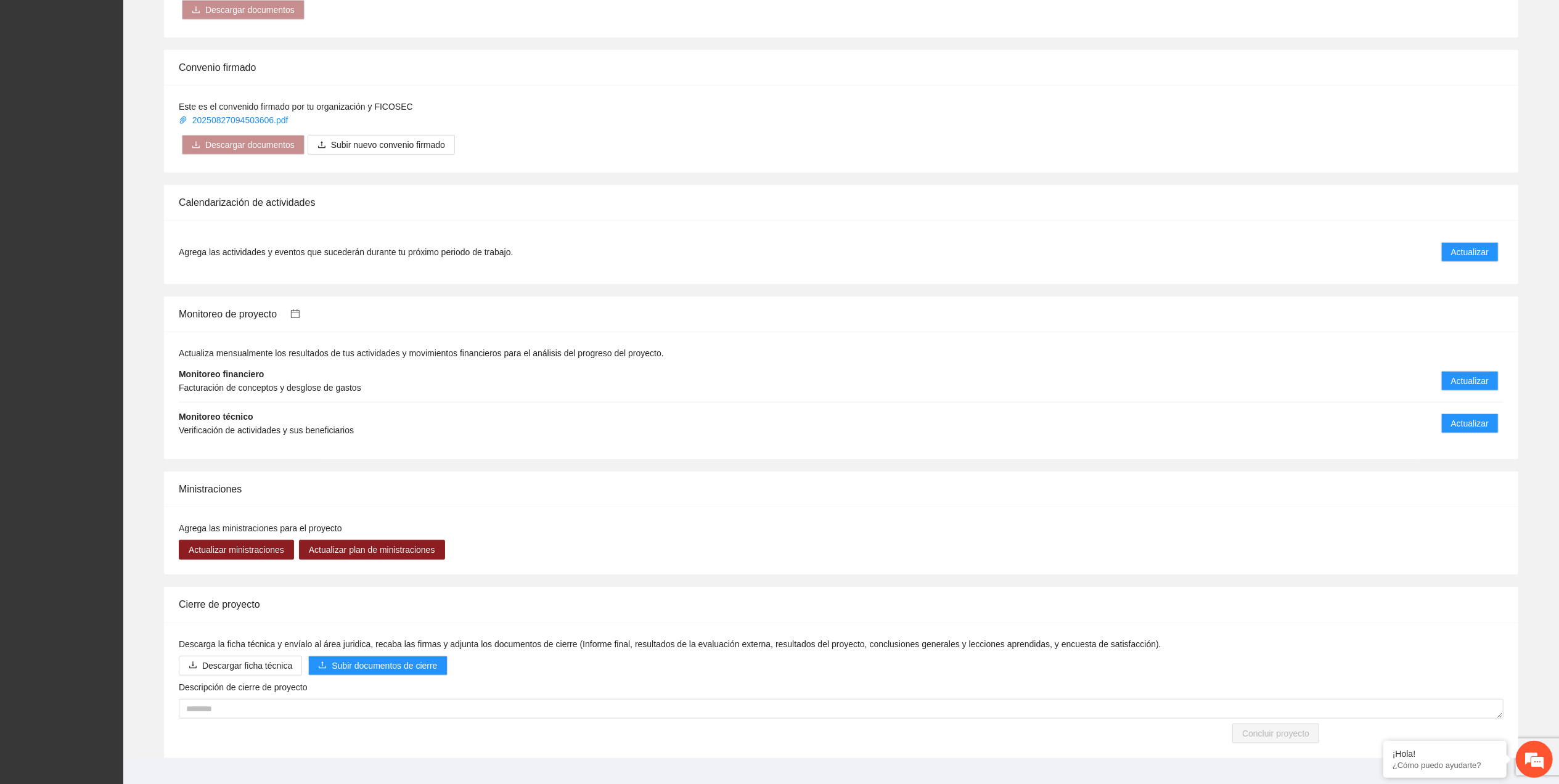
scroll to position [770, 0]
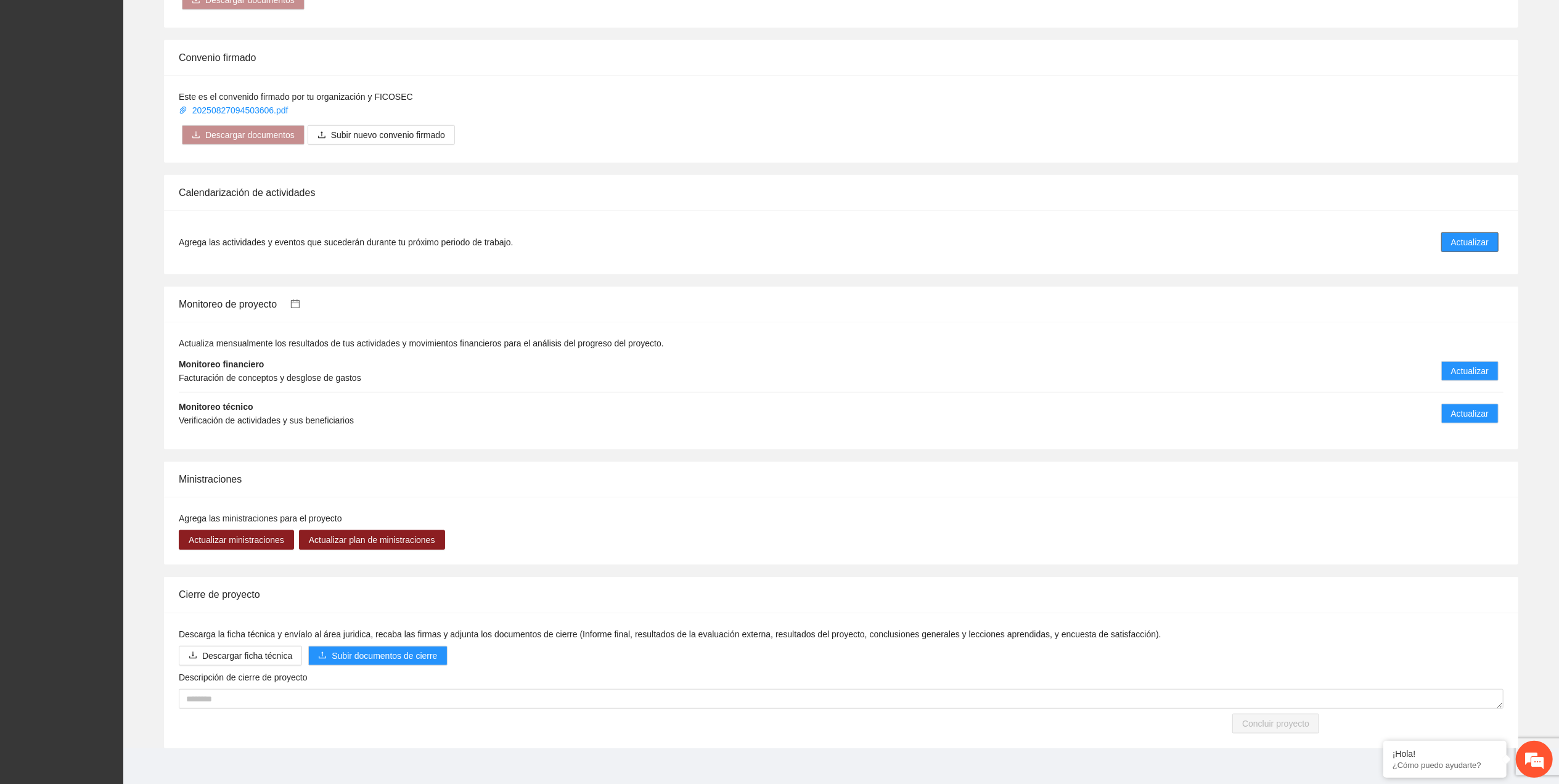
click at [1456, 235] on span "Actualizar" at bounding box center [1470, 241] width 37 height 13
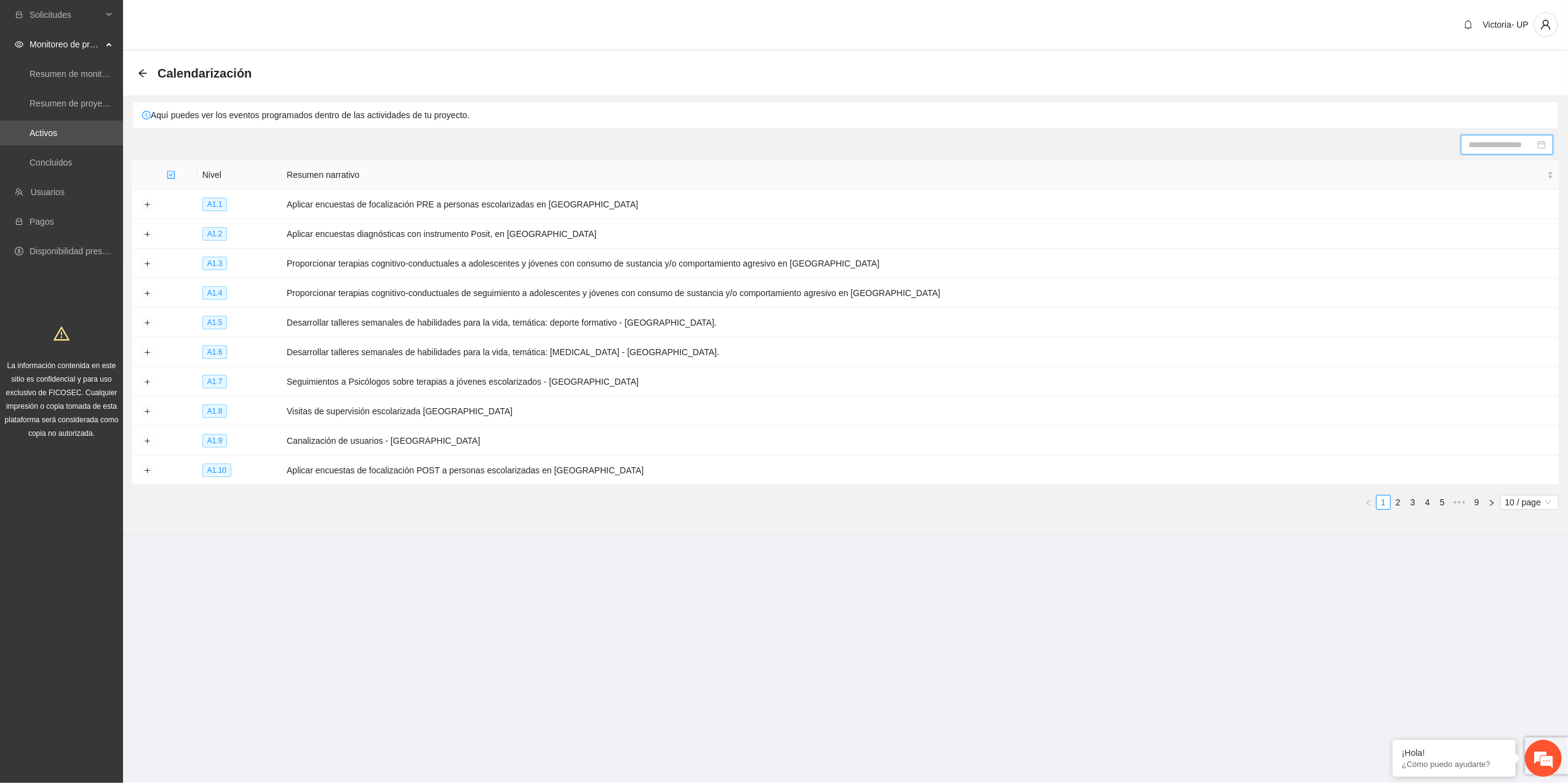
click at [1492, 145] on input at bounding box center [1501, 144] width 67 height 13
type input "**********"
click at [1490, 248] on div "18" at bounding box center [1488, 253] width 15 height 15
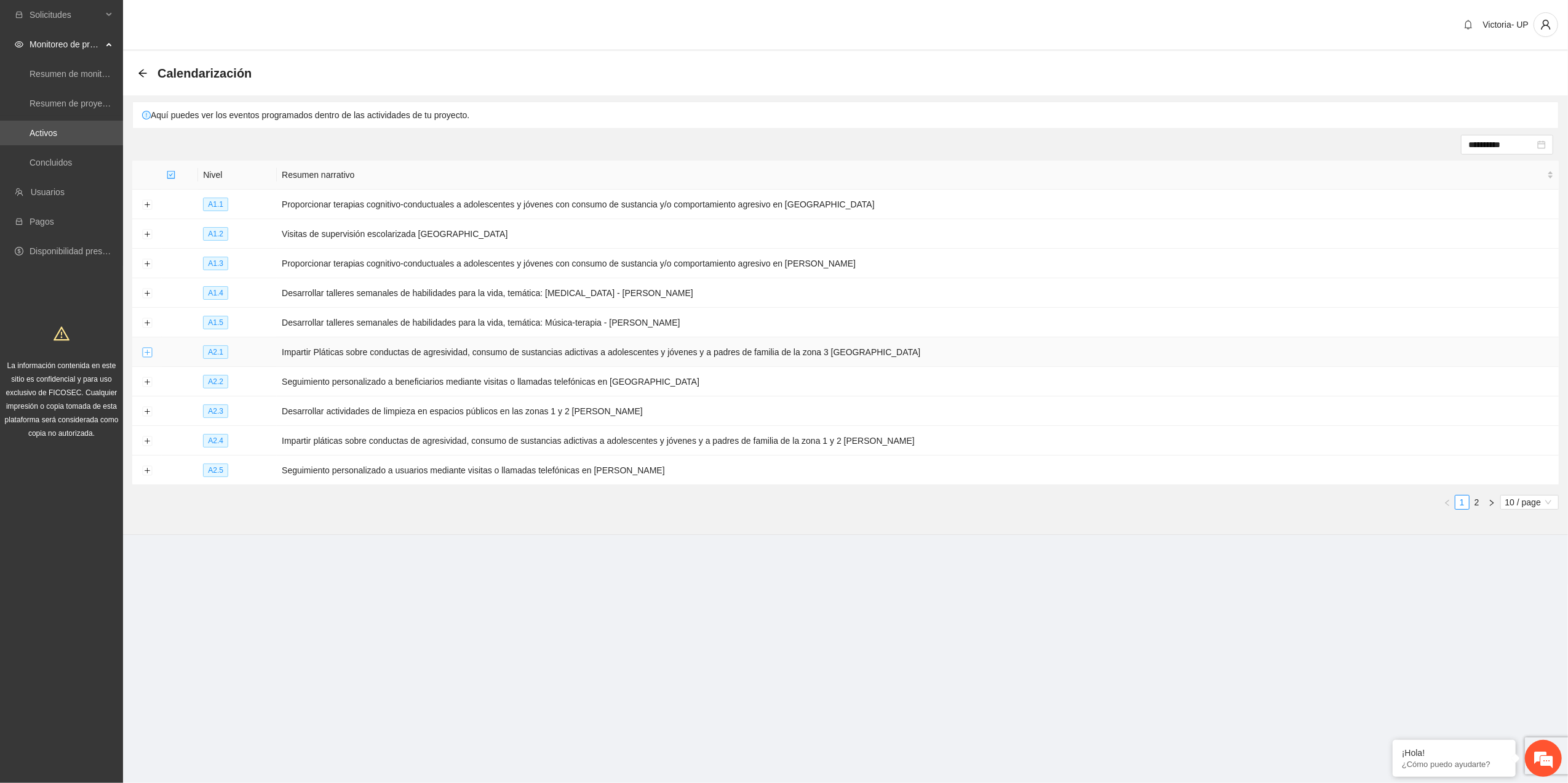
click at [145, 351] on button "Expand row" at bounding box center [147, 352] width 10 height 10
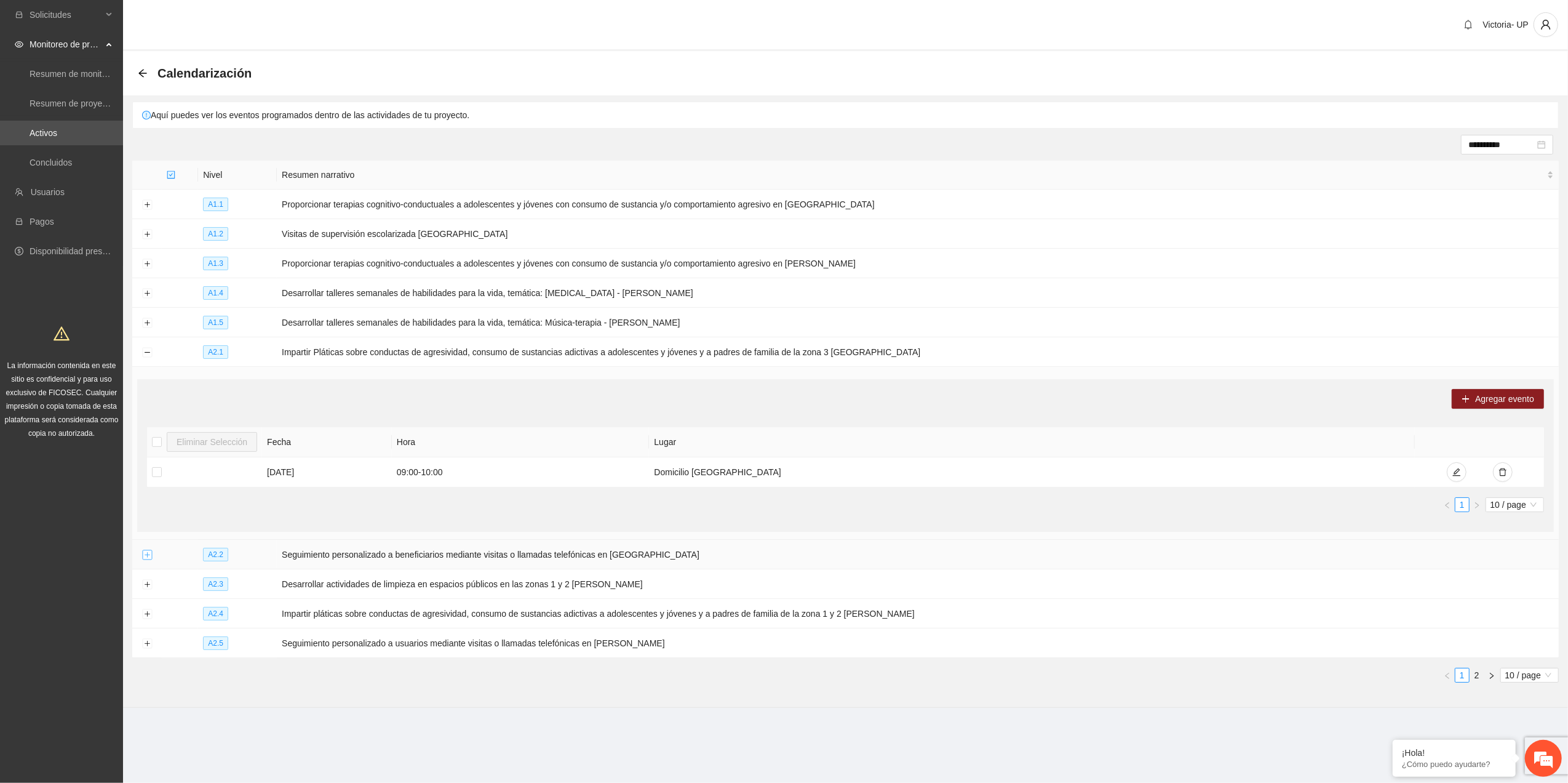
click at [144, 560] on button "Expand row" at bounding box center [147, 554] width 10 height 10
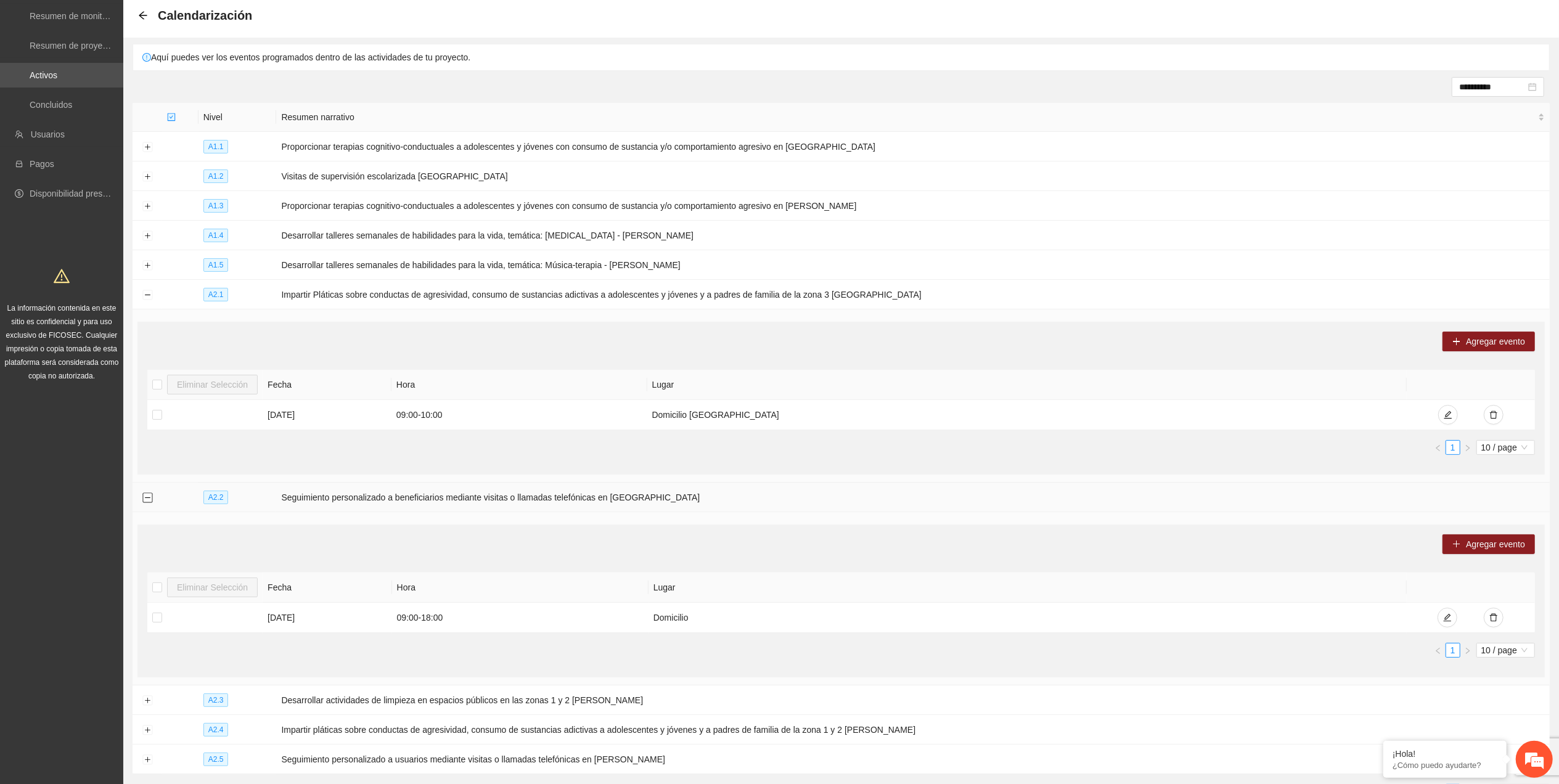
scroll to position [149, 0]
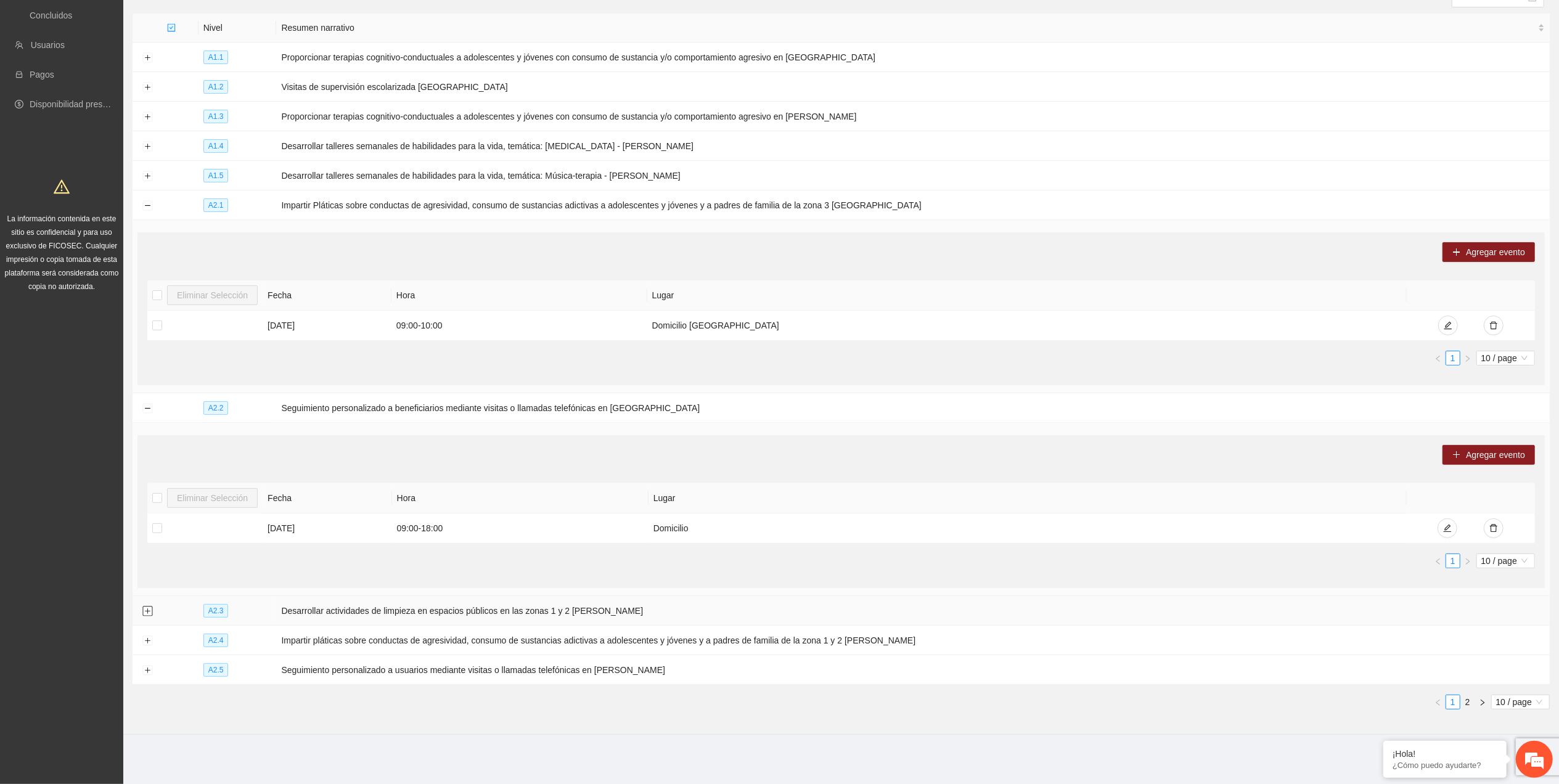
drag, startPoint x: 149, startPoint y: 614, endPoint x: 167, endPoint y: 584, distance: 35.0
click at [148, 614] on button "Expand row" at bounding box center [147, 611] width 10 height 10
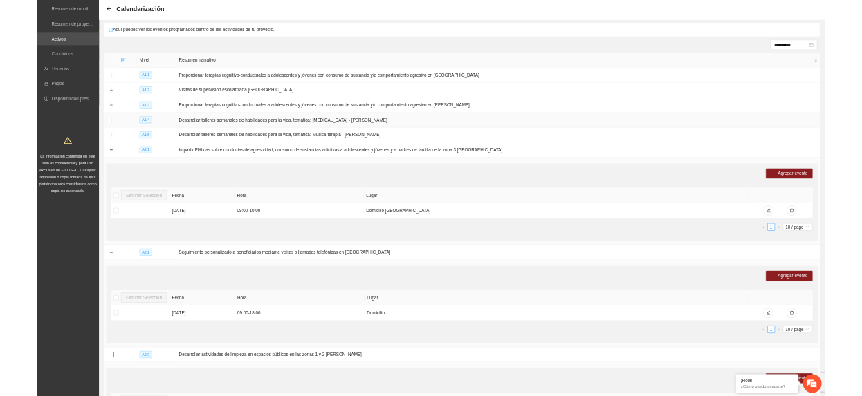
scroll to position [0, 0]
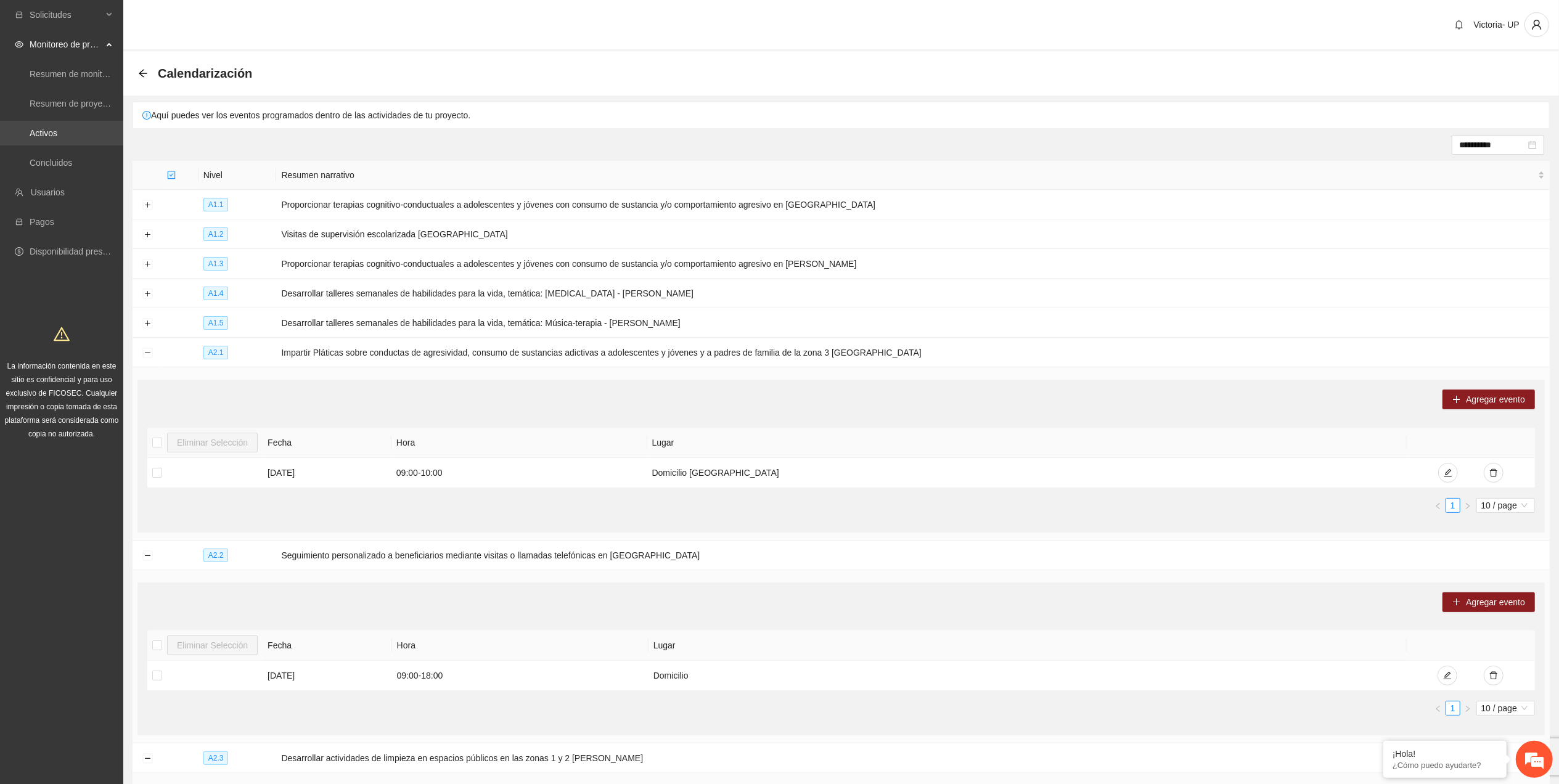
click at [57, 128] on link "Activos" at bounding box center [43, 133] width 28 height 10
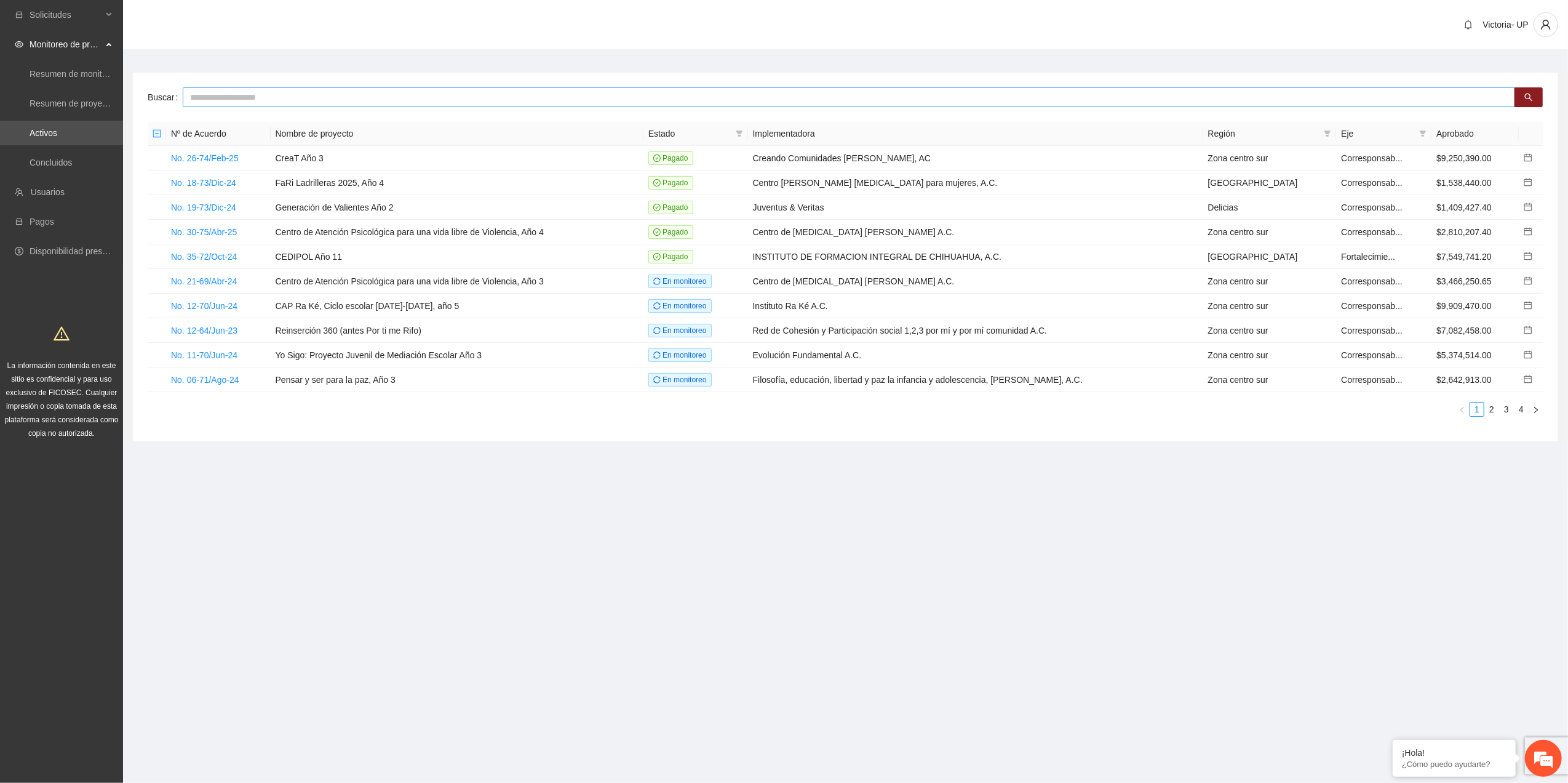
click at [285, 101] on input "text" at bounding box center [848, 97] width 1332 height 20
type input "*********"
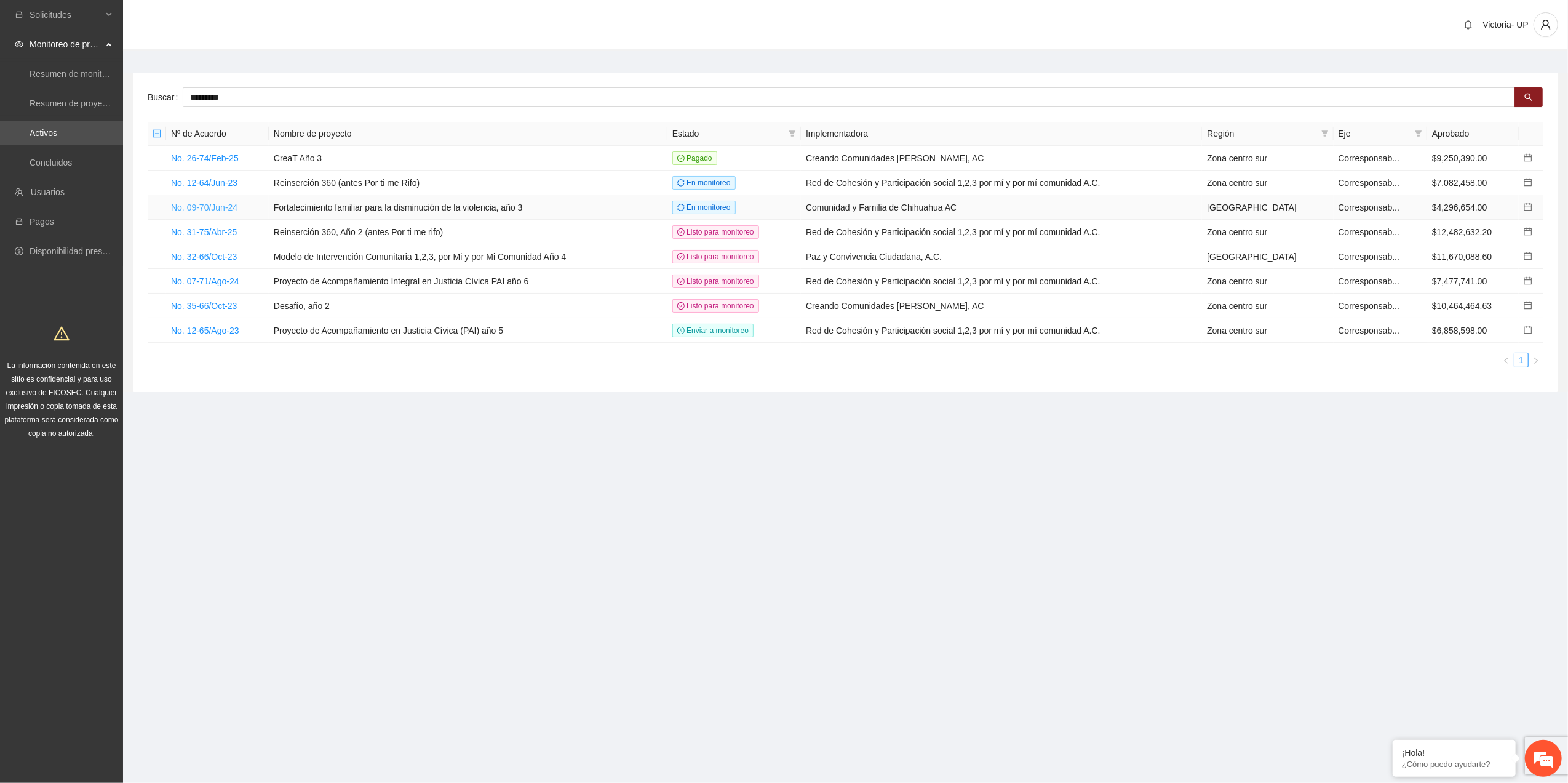
click at [213, 205] on link "No. 09-70/Jun-24" at bounding box center [204, 207] width 67 height 10
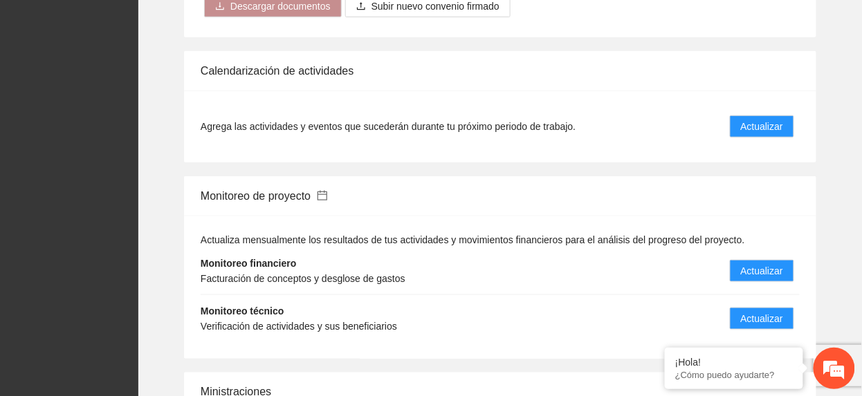
scroll to position [1752, 0]
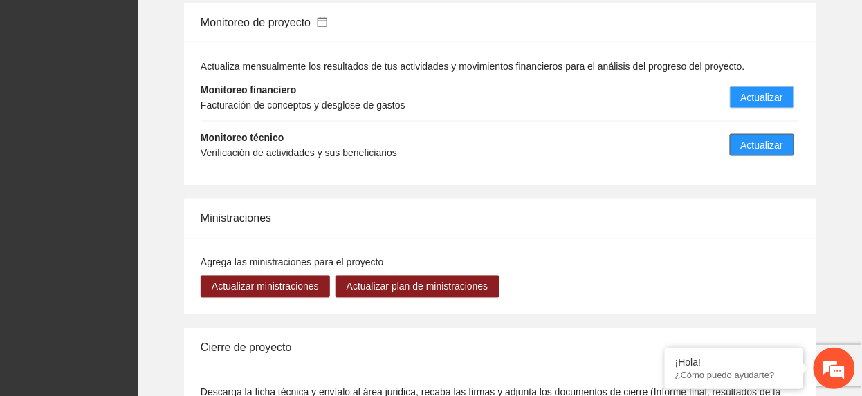
click at [773, 139] on span "Actualizar" at bounding box center [762, 145] width 42 height 15
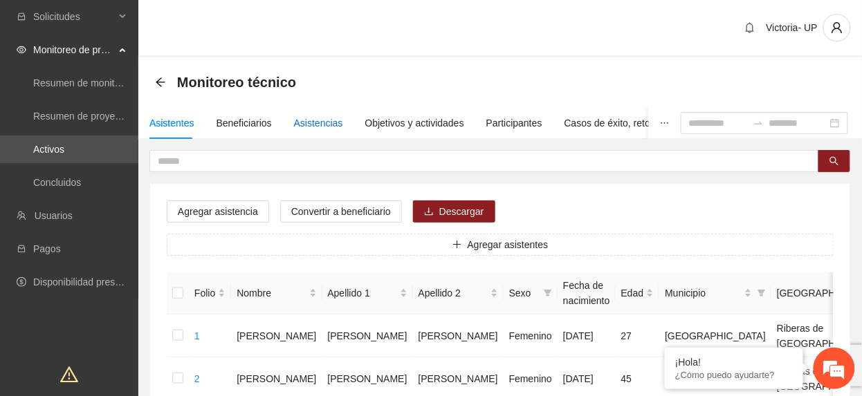
click at [322, 120] on div "Asistencias" at bounding box center [318, 123] width 49 height 15
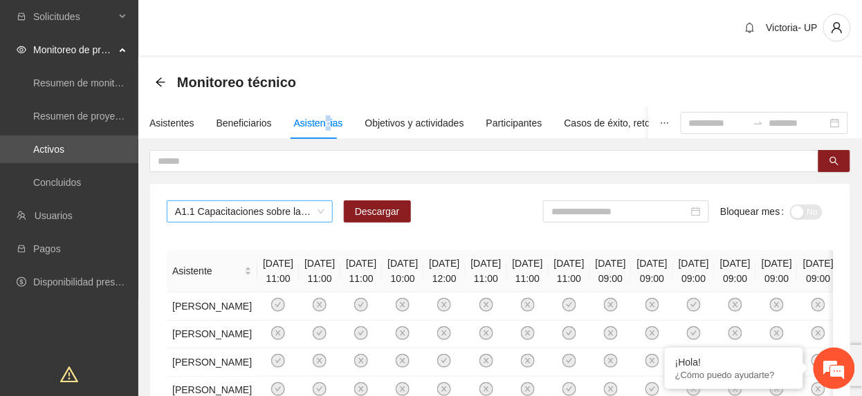
click at [291, 208] on span "A1.1 Capacitaciones sobre la metodología de funcionamiento familiar a promotora…" at bounding box center [249, 211] width 149 height 21
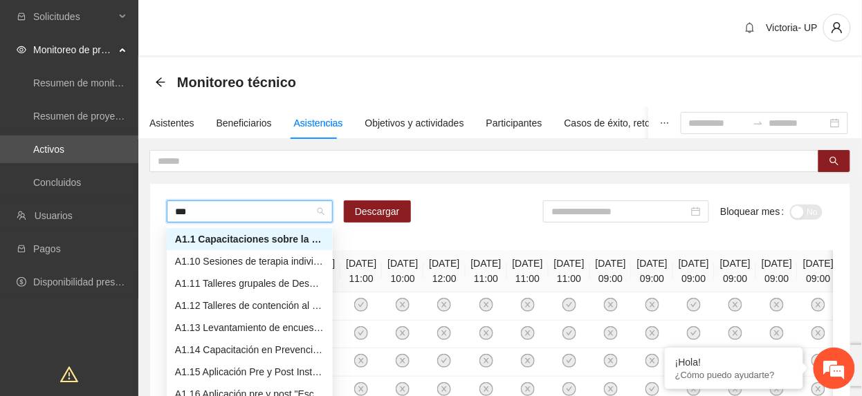
type input "****"
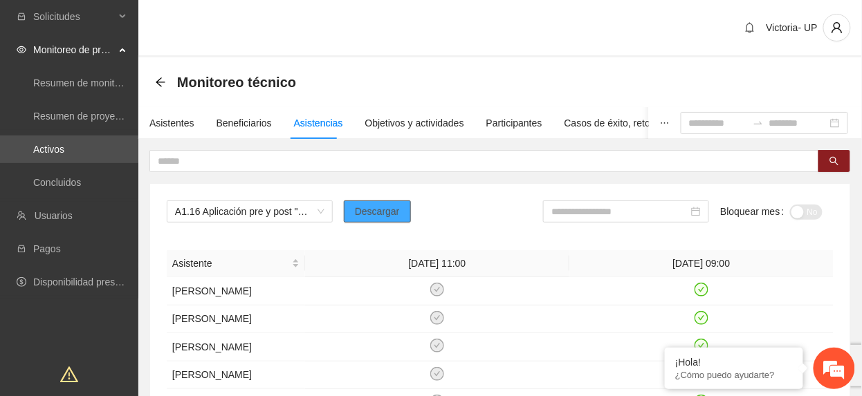
click at [380, 206] on span "Descargar" at bounding box center [377, 211] width 45 height 15
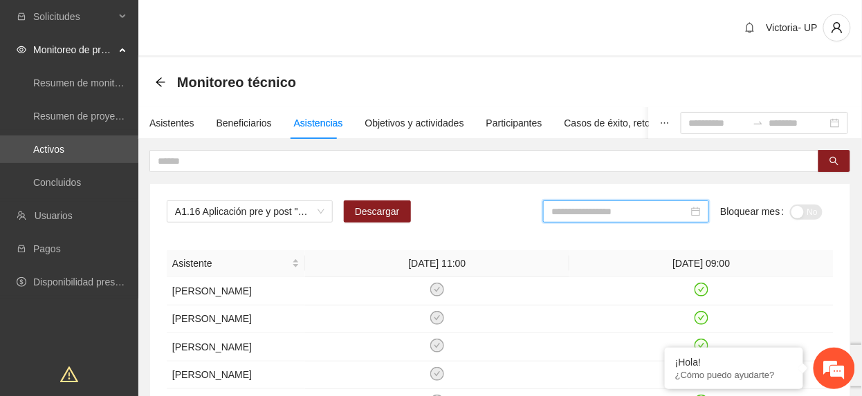
click at [596, 208] on input at bounding box center [619, 211] width 137 height 15
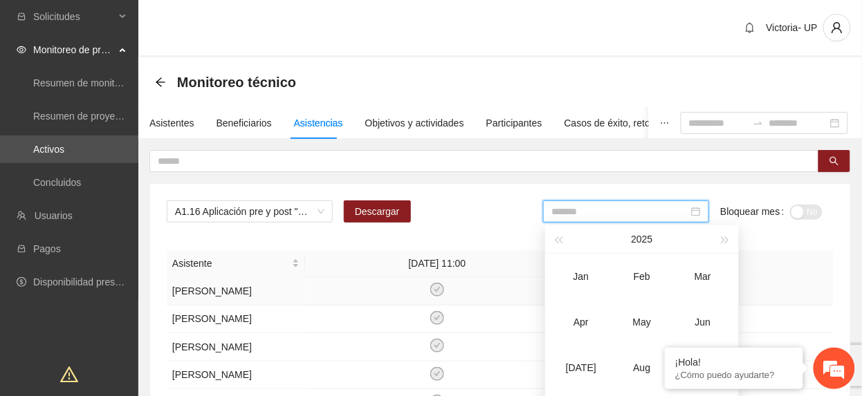
drag, startPoint x: 703, startPoint y: 328, endPoint x: 739, endPoint y: 296, distance: 48.0
click at [704, 325] on div "Jun" at bounding box center [703, 322] width 42 height 17
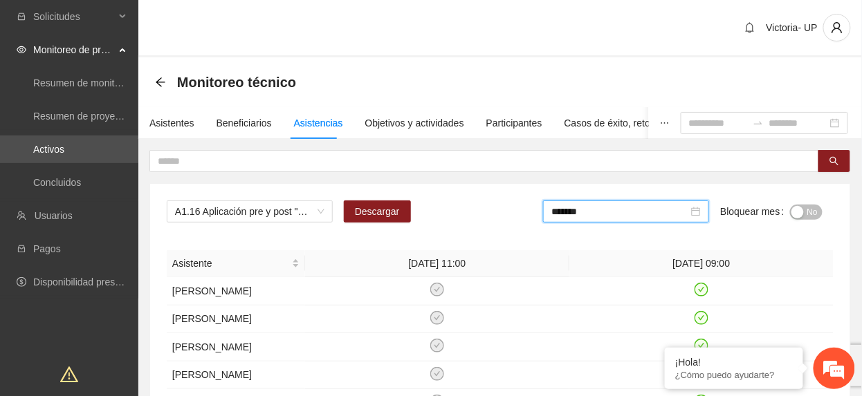
drag, startPoint x: 808, startPoint y: 219, endPoint x: 798, endPoint y: 219, distance: 10.4
click at [807, 219] on span "No" at bounding box center [812, 212] width 10 height 15
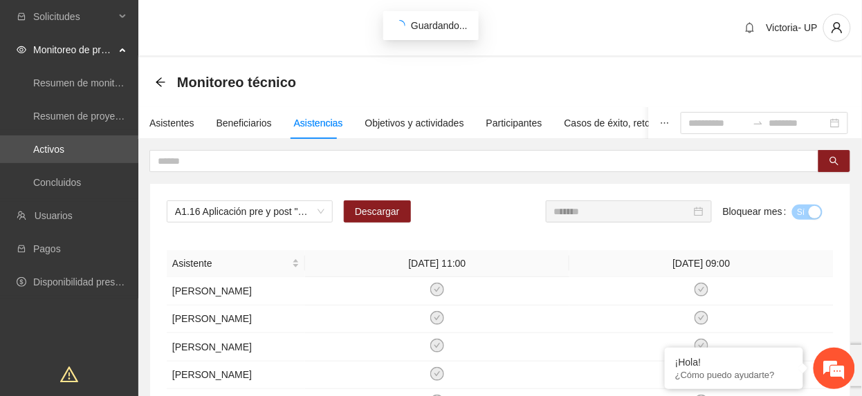
click at [642, 216] on input "*******" at bounding box center [622, 211] width 137 height 15
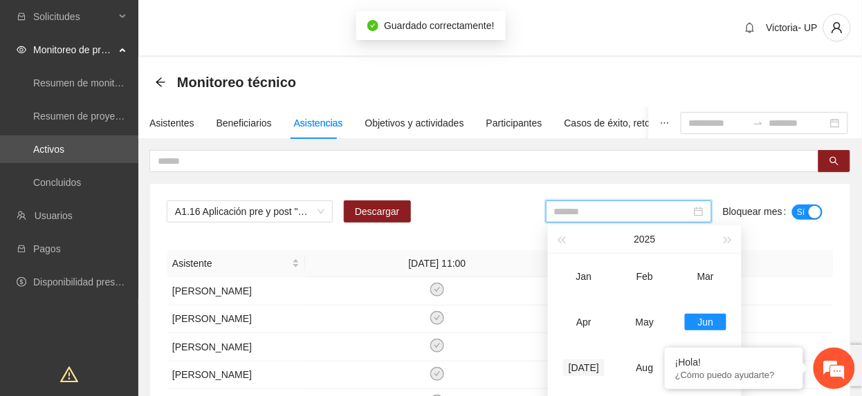
drag, startPoint x: 587, startPoint y: 374, endPoint x: 593, endPoint y: 371, distance: 7.1
click at [588, 374] on div "[DATE]" at bounding box center [584, 368] width 42 height 17
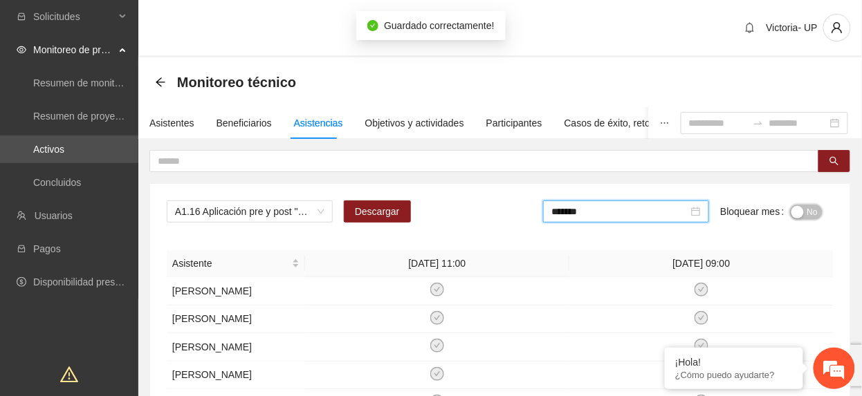
drag, startPoint x: 809, startPoint y: 217, endPoint x: 777, endPoint y: 221, distance: 31.4
click at [807, 217] on span "No" at bounding box center [812, 212] width 10 height 15
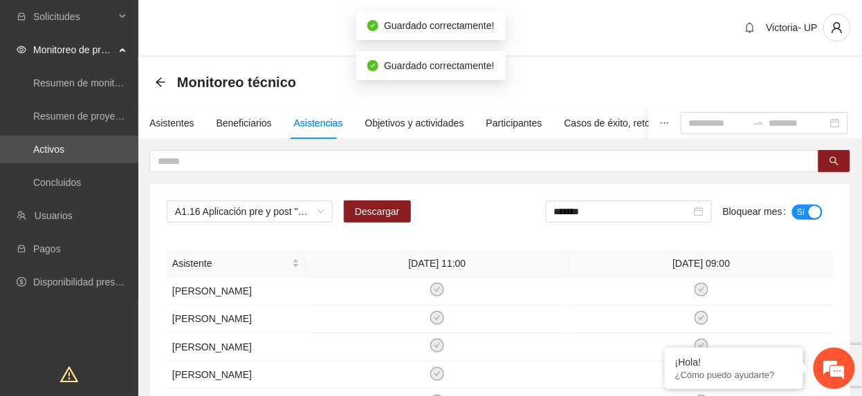
click at [653, 223] on div "*******" at bounding box center [629, 212] width 166 height 22
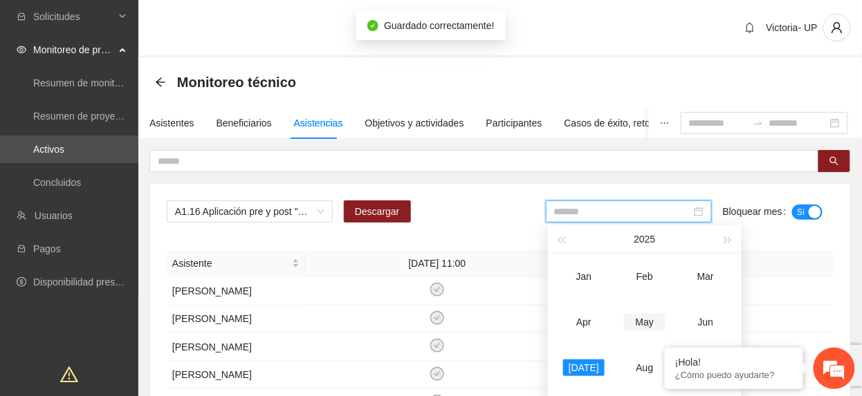
click at [652, 330] on div "May" at bounding box center [645, 322] width 42 height 17
type input "*******"
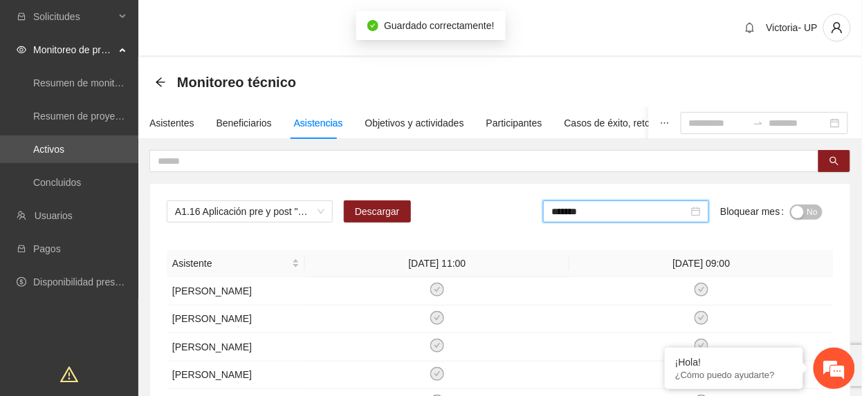
click at [816, 210] on span "No" at bounding box center [812, 212] width 10 height 15
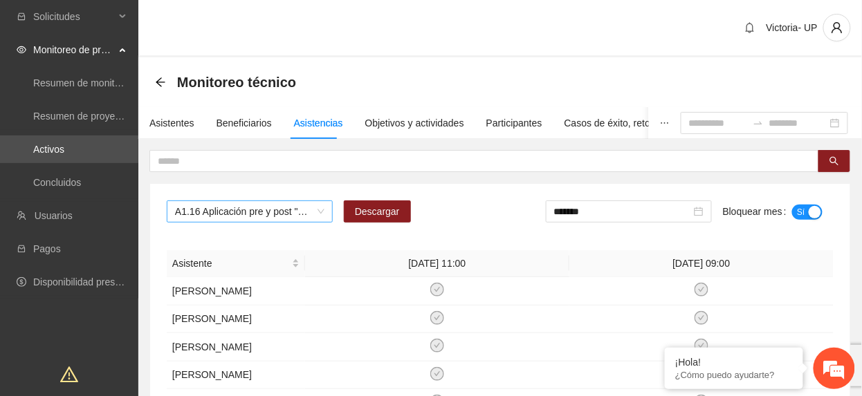
drag, startPoint x: 249, startPoint y: 208, endPoint x: 236, endPoint y: 211, distance: 13.6
click at [236, 211] on span "A1.16 Aplicación pre y post "Escala para medir creencias que perpetúan la viole…" at bounding box center [249, 211] width 149 height 21
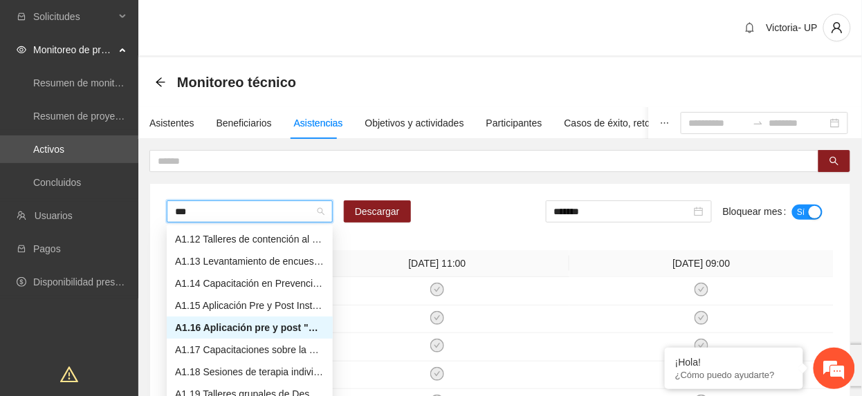
scroll to position [66, 0]
type input "****"
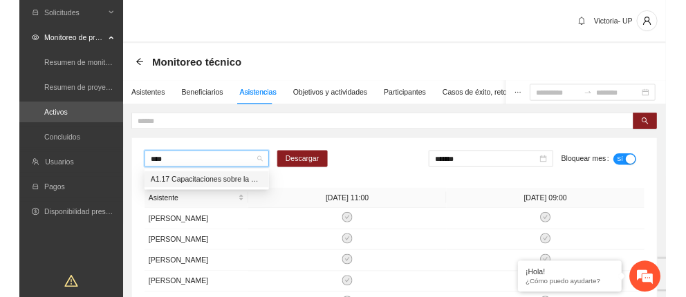
scroll to position [0, 0]
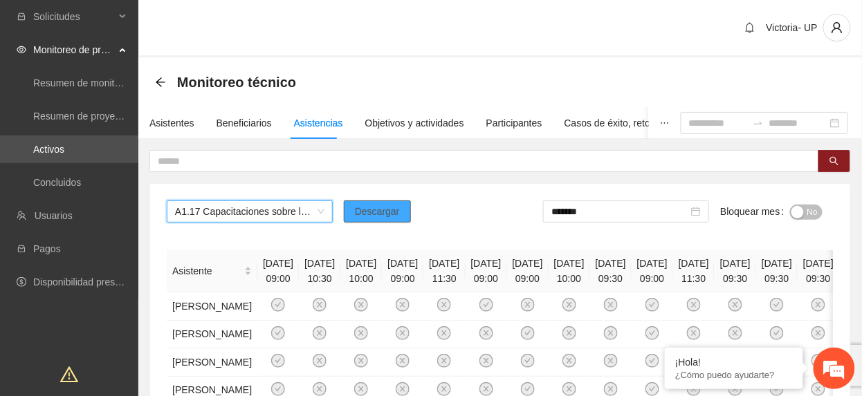
click at [364, 219] on span "Descargar" at bounding box center [377, 211] width 45 height 15
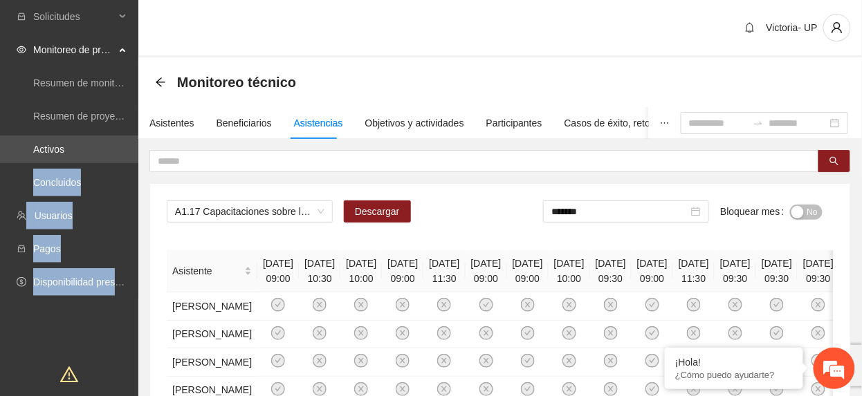
drag, startPoint x: 65, startPoint y: 223, endPoint x: 39, endPoint y: 325, distance: 105.5
click at [39, 325] on div "Solicitudes Monitoreo de proyectos Resumen de monitoreo Resumen de proyectos ap…" at bounding box center [69, 253] width 138 height 506
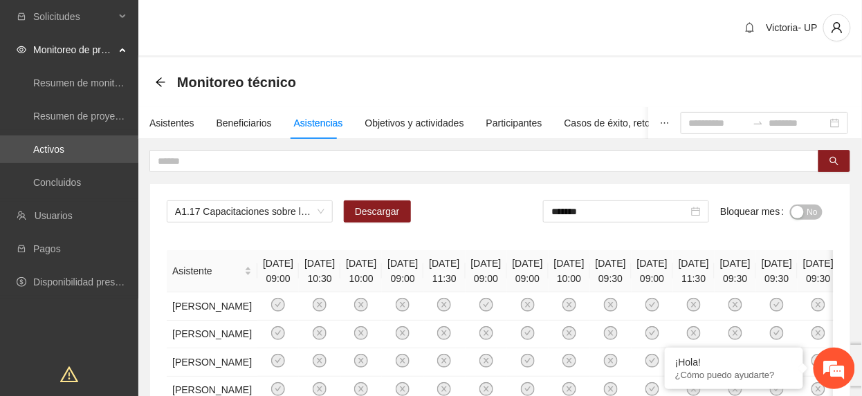
click at [39, 325] on div "Solicitudes Monitoreo de proyectos Resumen de monitoreo Resumen de proyectos ap…" at bounding box center [69, 253] width 138 height 506
click at [37, 322] on div "Solicitudes Monitoreo de proyectos Resumen de monitoreo Resumen de proyectos ap…" at bounding box center [69, 253] width 138 height 506
